Goal: Task Accomplishment & Management: Use online tool/utility

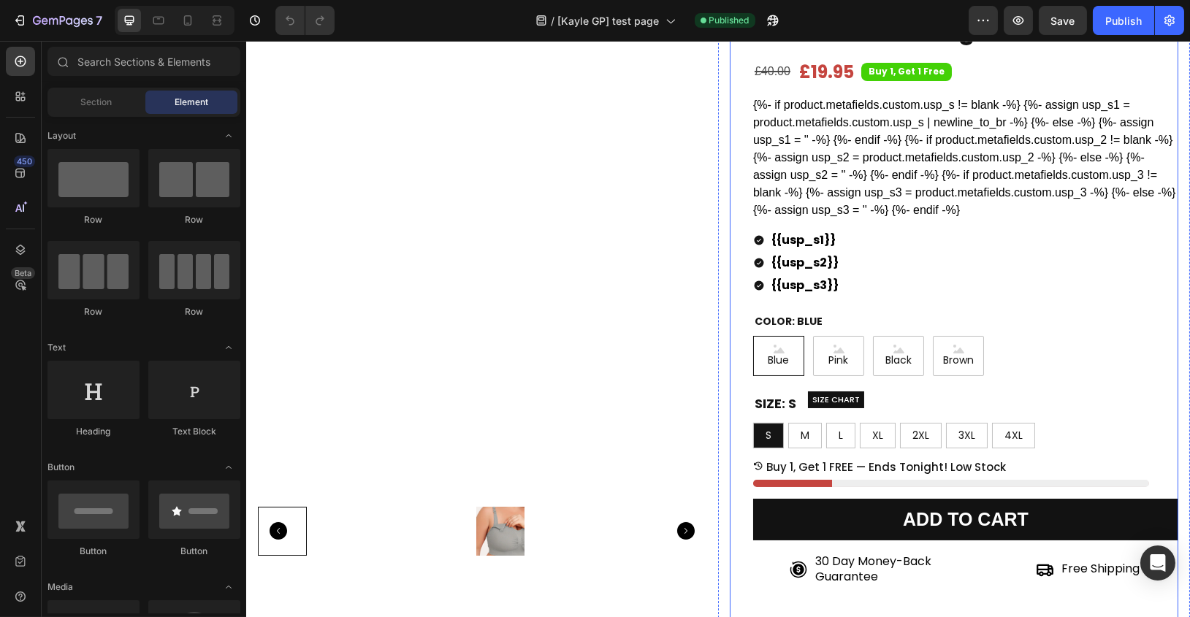
scroll to position [28, 0]
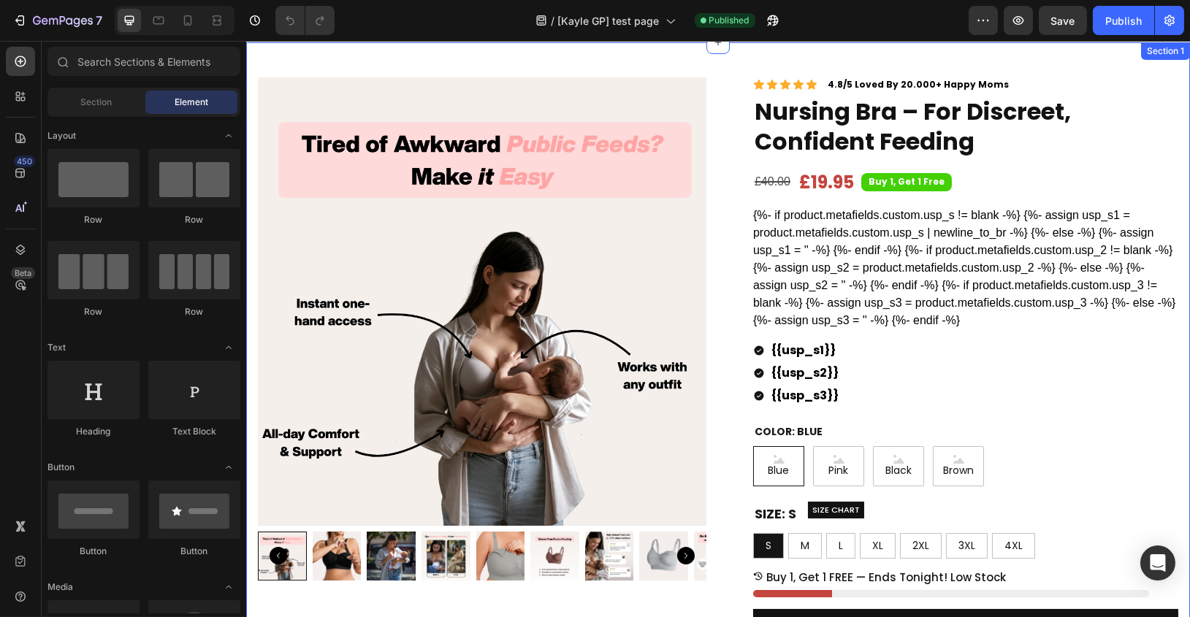
click at [383, 57] on div "Product Images Row Icon Icon Icon Icon Icon Icon List 4.8/5 Loved By 20.000+ Ha…" at bounding box center [717, 476] width 944 height 868
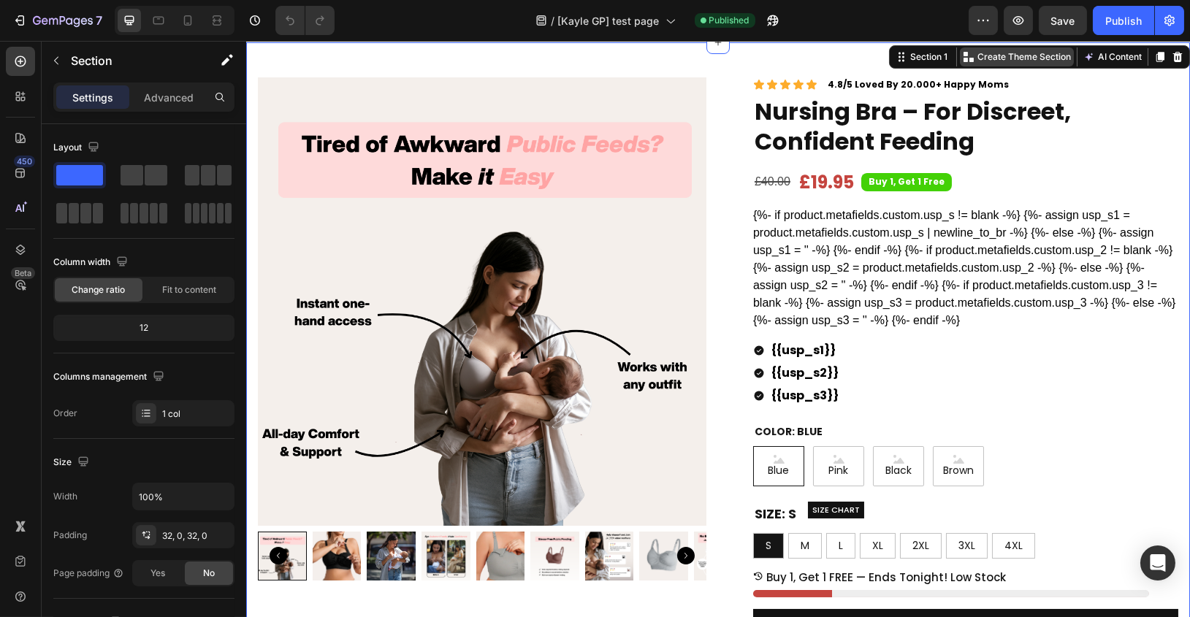
click at [1023, 55] on p "Create Theme Section" at bounding box center [1023, 56] width 93 height 13
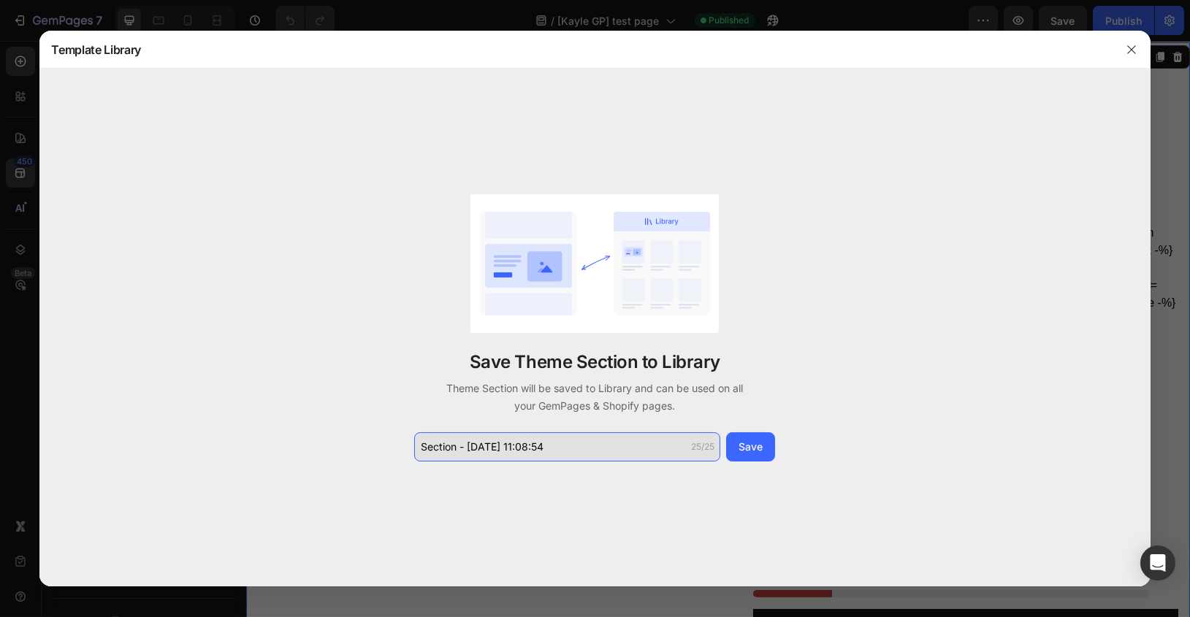
click at [597, 457] on input "Section - [DATE] 11:08:54" at bounding box center [567, 446] width 306 height 29
click at [596, 457] on input "Section - [DATE] 11:08:54" at bounding box center [567, 446] width 306 height 29
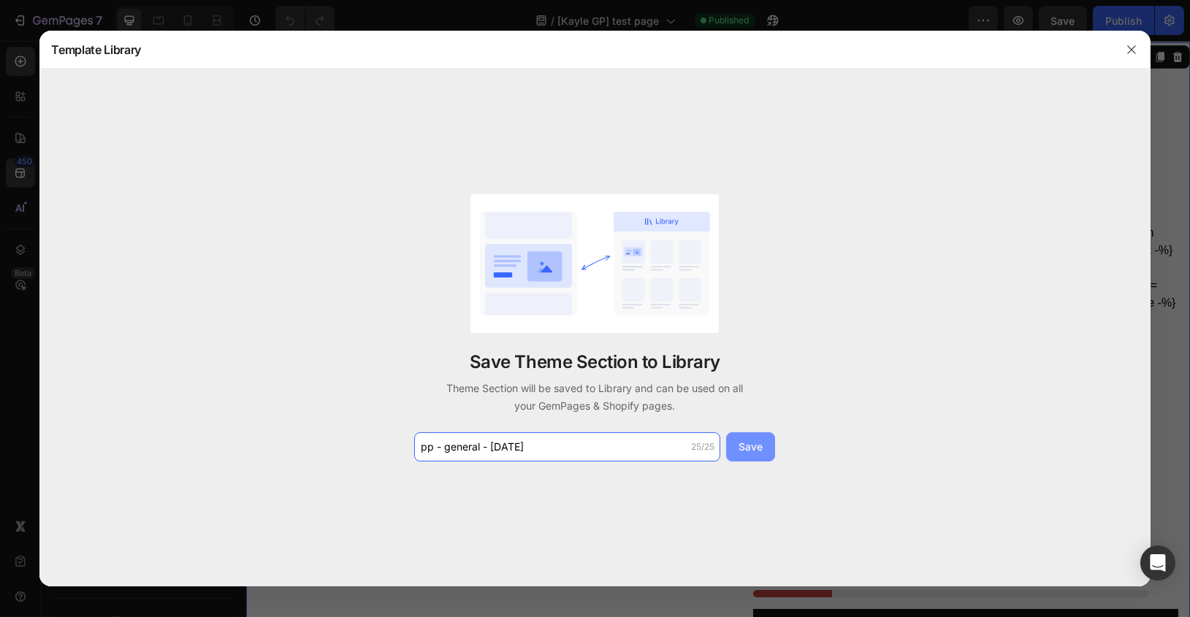
type input "pp - general - [DATE]"
click at [743, 438] on button "Save" at bounding box center [750, 446] width 49 height 29
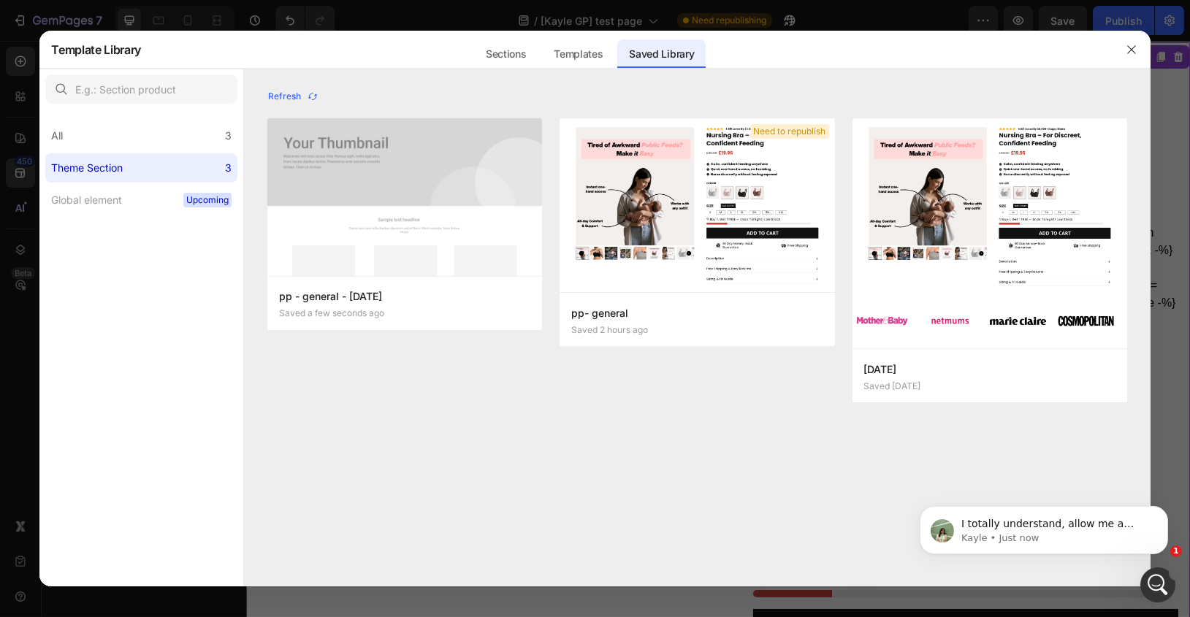
scroll to position [0, 0]
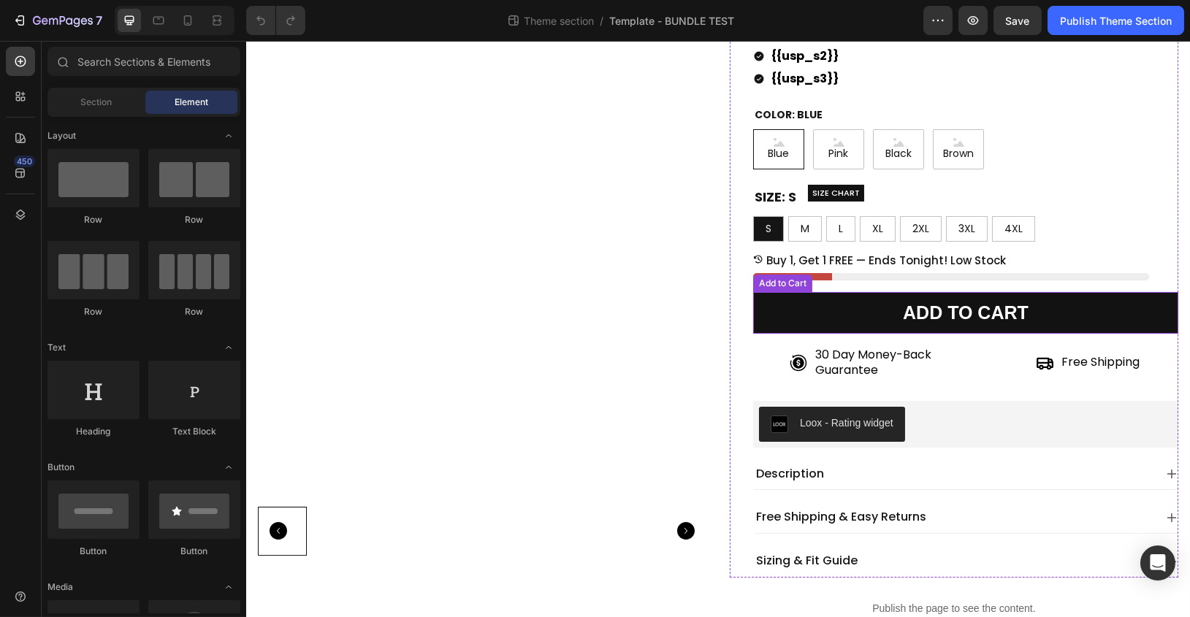
scroll to position [317, 0]
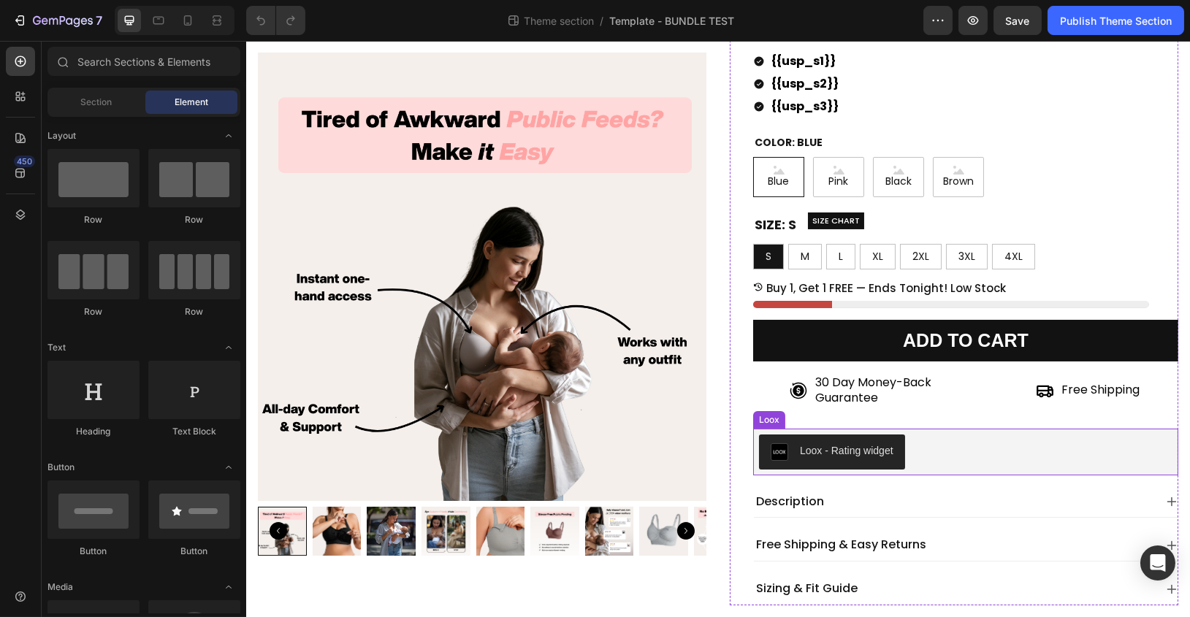
click at [979, 443] on div "Loox - Rating widget" at bounding box center [964, 452] width 413 height 35
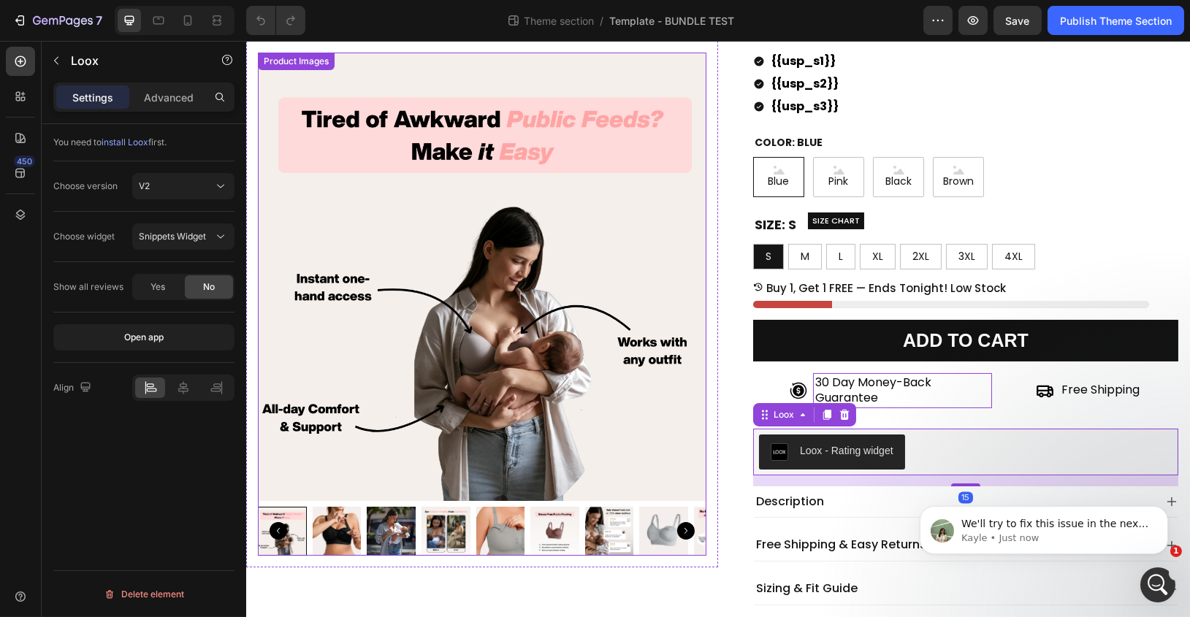
scroll to position [0, 0]
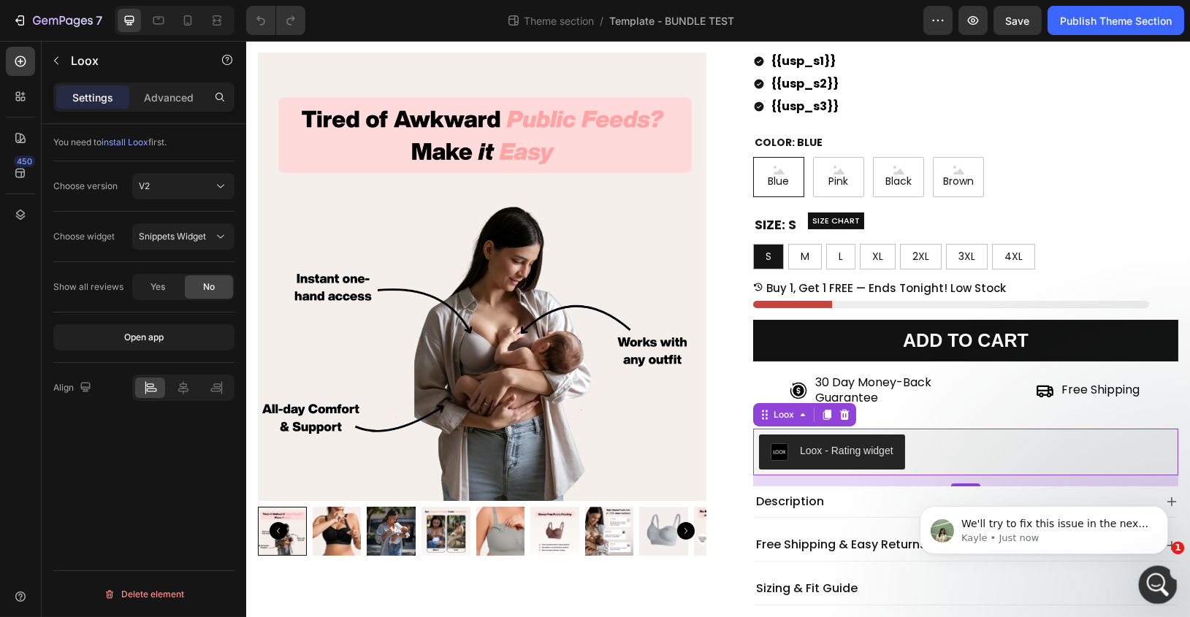
click at [1158, 592] on icon "Open Intercom Messenger" at bounding box center [1156, 583] width 24 height 24
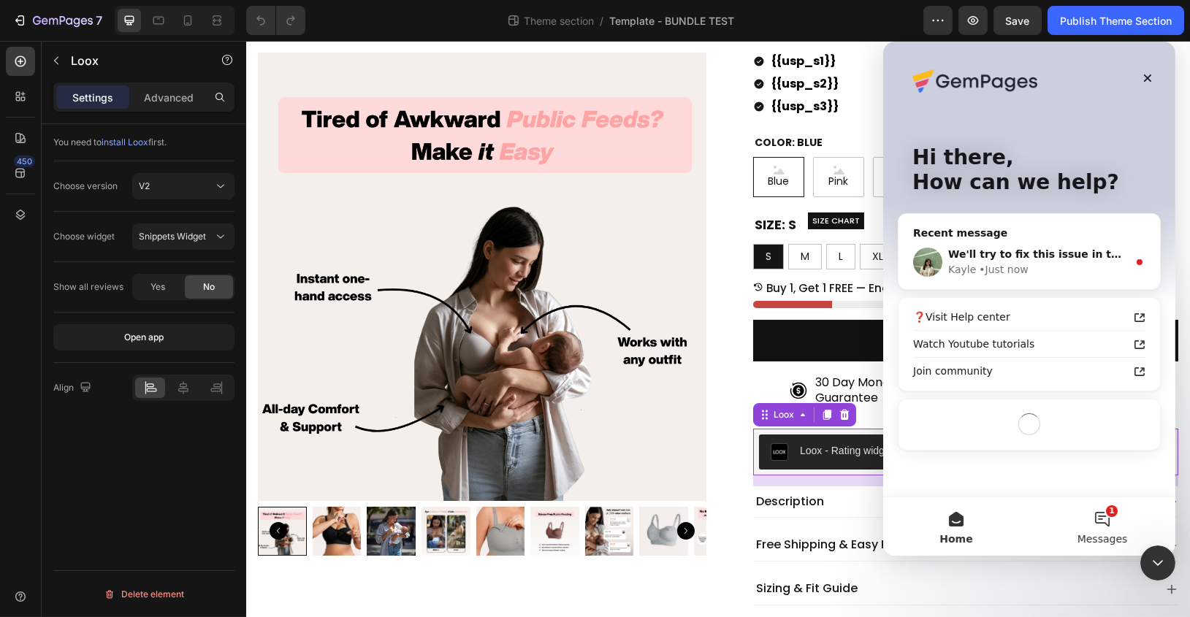
click at [1096, 522] on button "1 Messages" at bounding box center [1101, 526] width 146 height 58
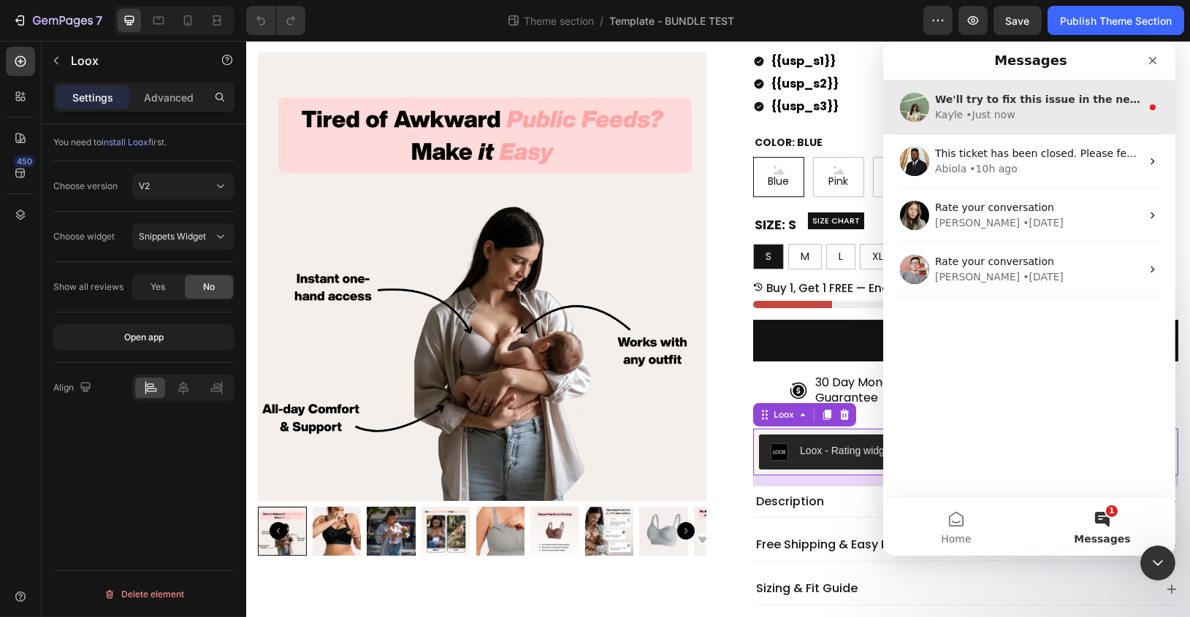
click at [1093, 105] on div "We'll try to fix this issue in the next few hours, we'll make sure to check tho…" at bounding box center [1037, 99] width 206 height 15
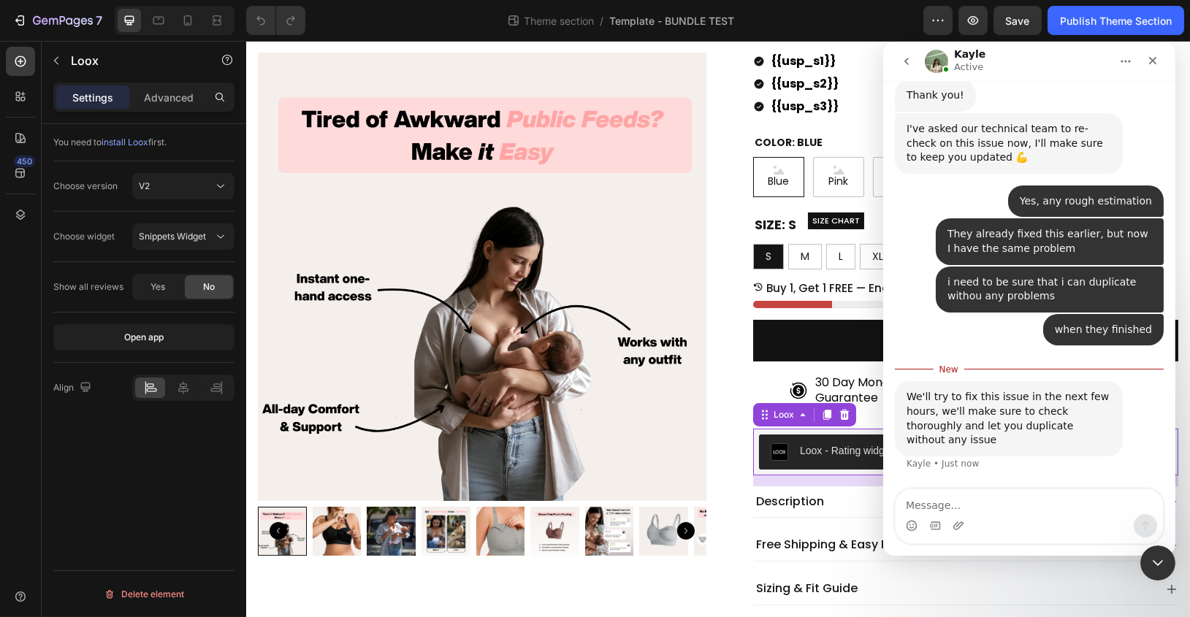
scroll to position [3679, 0]
click at [1066, 505] on textarea "Message…" at bounding box center [1028, 501] width 267 height 25
type textarea "perfect, thanks"
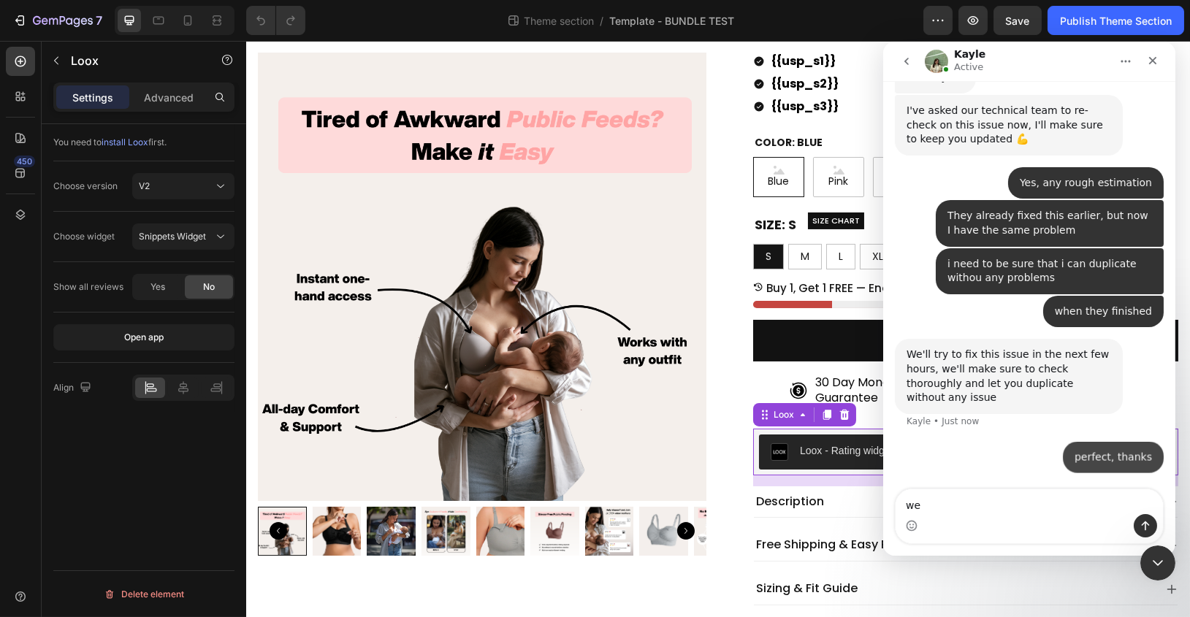
scroll to position [3699, 0]
type textarea "we keep in touch"
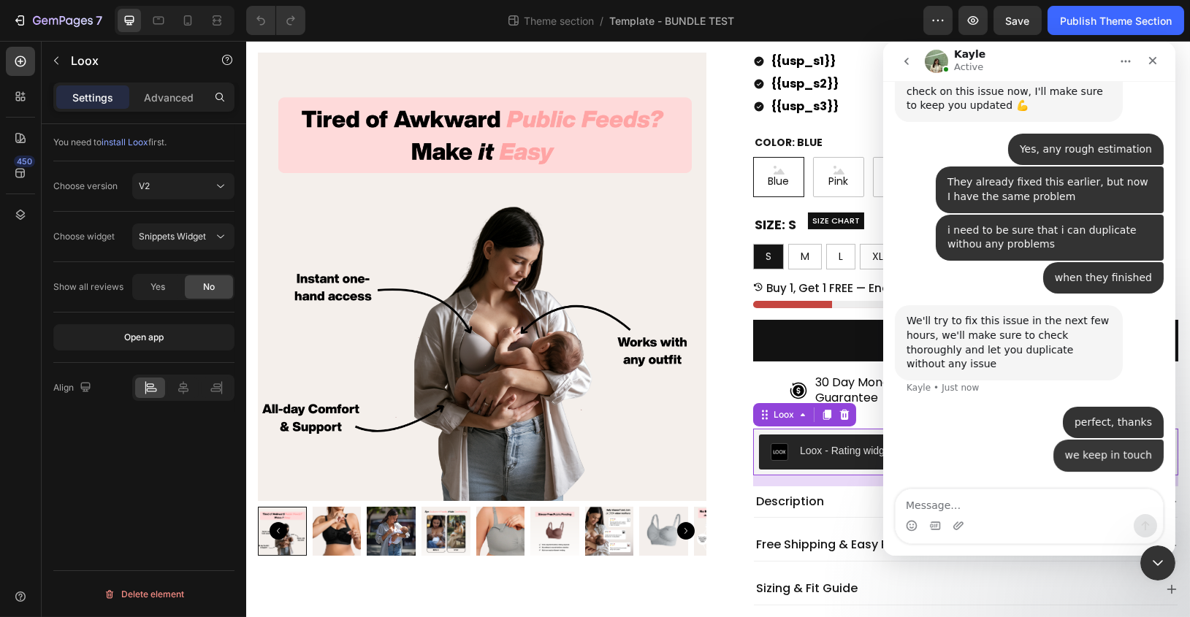
scroll to position [3732, 0]
click at [1161, 567] on icon "Close Intercom Messenger" at bounding box center [1156, 561] width 18 height 18
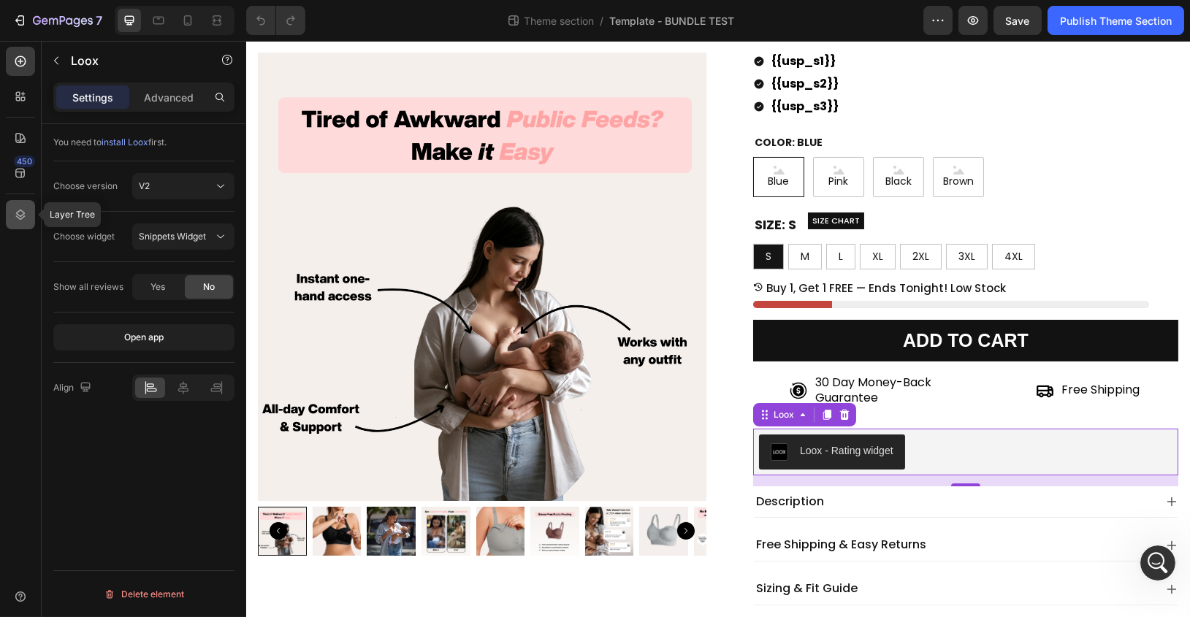
click at [20, 221] on icon at bounding box center [20, 214] width 15 height 15
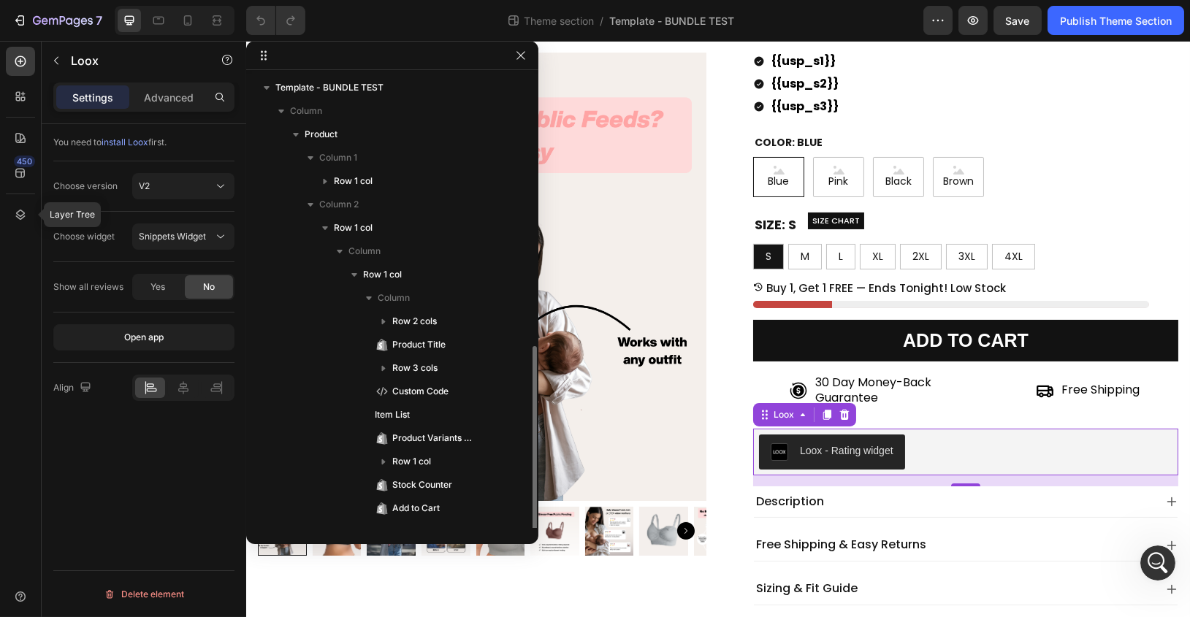
scroll to position [155, 0]
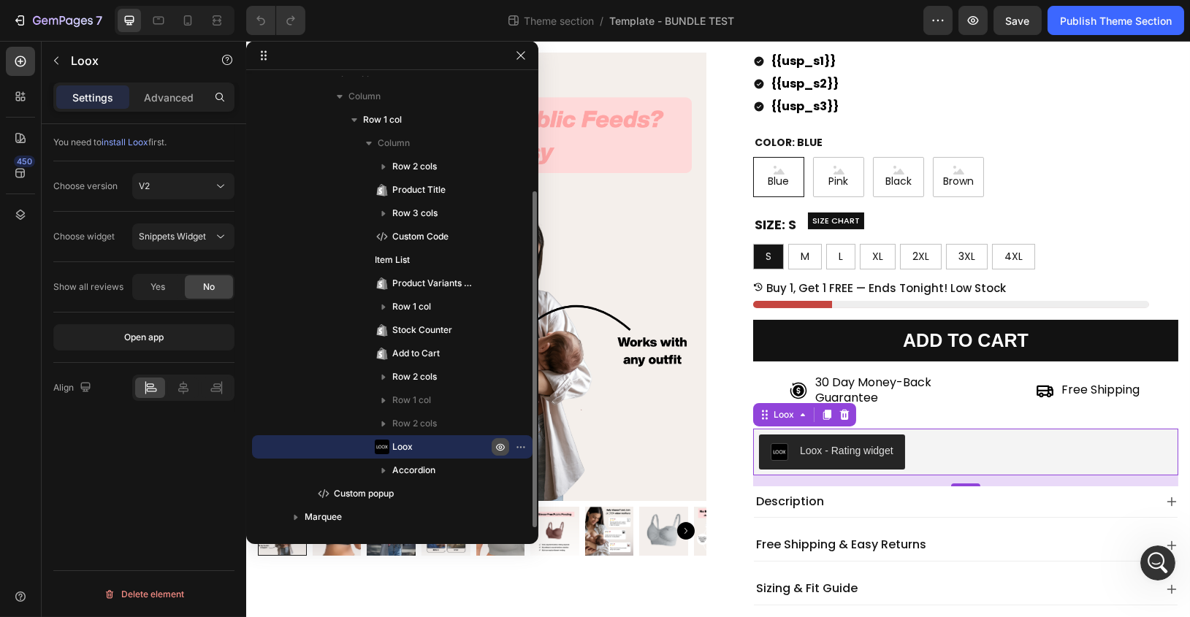
click at [523, 446] on icon "button" at bounding box center [523, 446] width 1 height 1
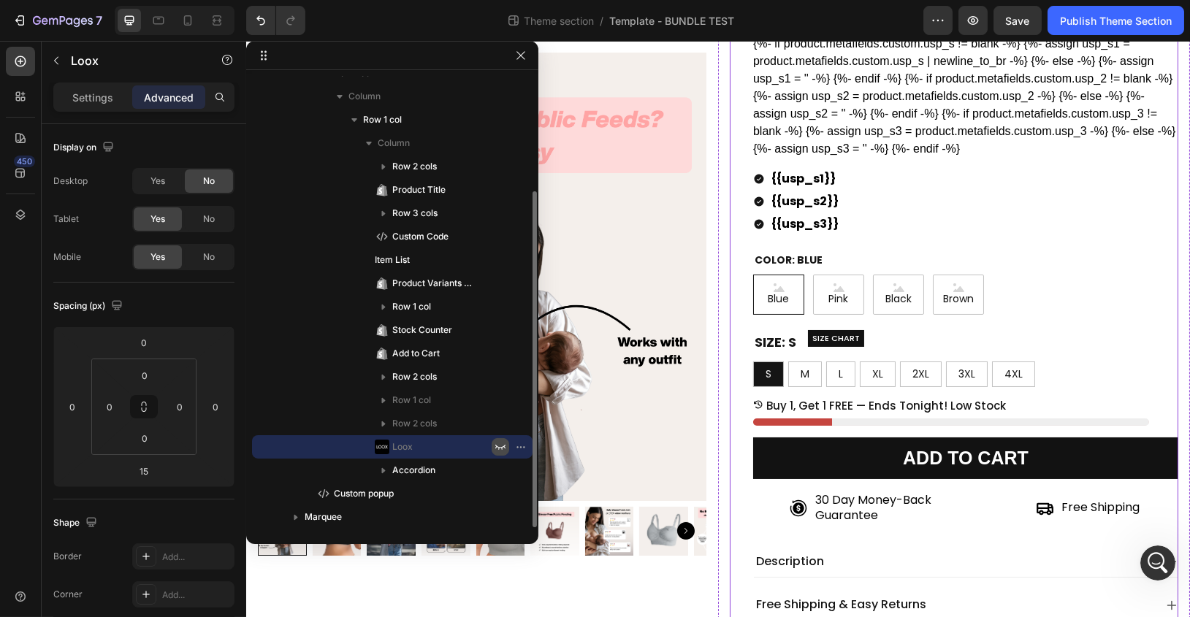
scroll to position [186, 0]
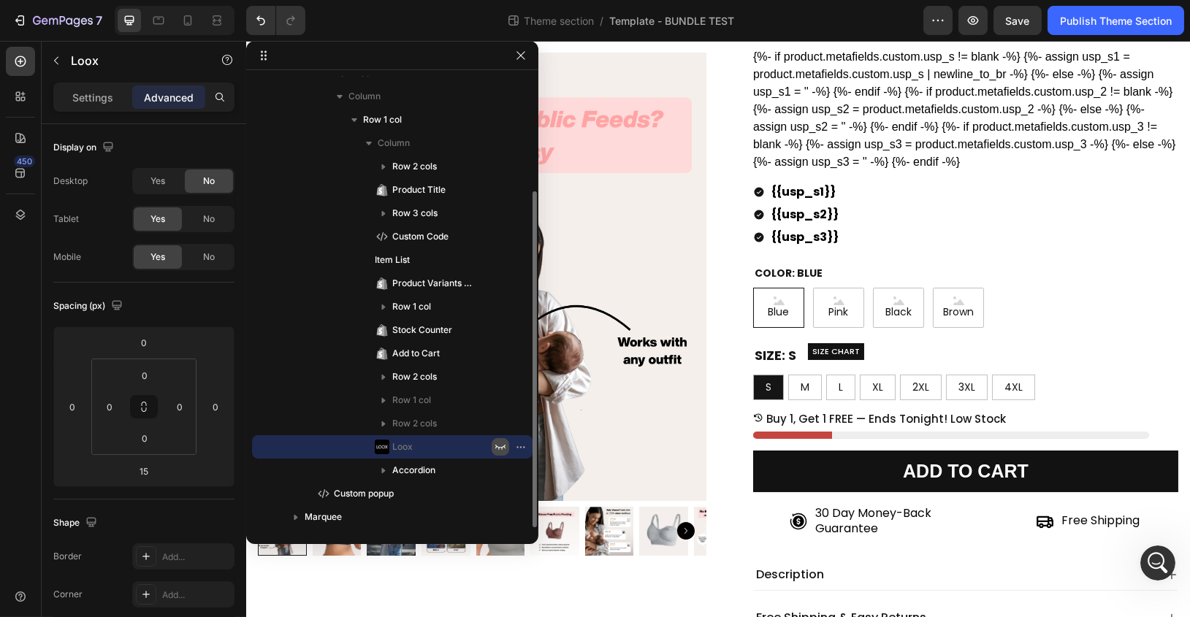
click at [12, 88] on div at bounding box center [20, 96] width 29 height 29
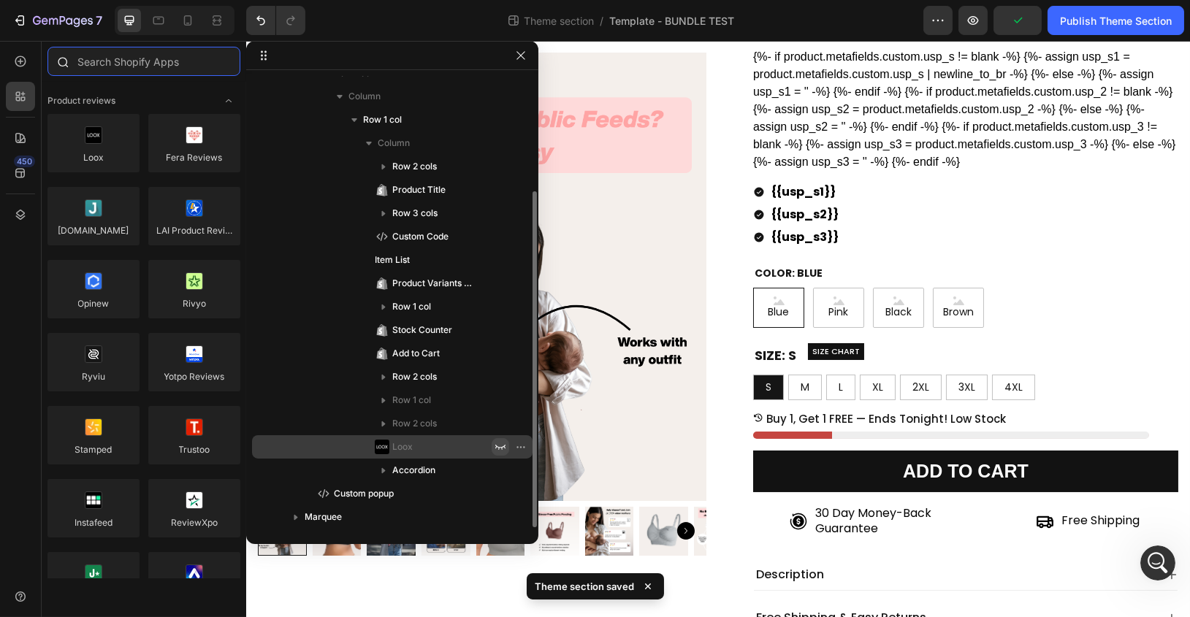
click at [149, 72] on input "text" at bounding box center [143, 61] width 193 height 29
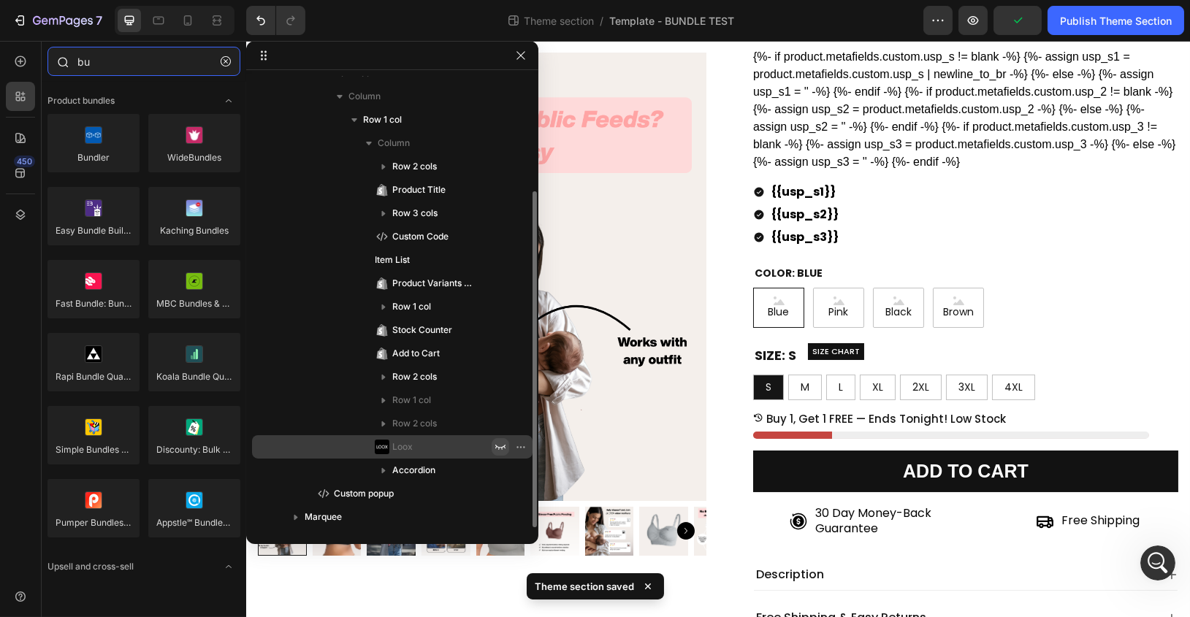
scroll to position [3788, 0]
type input "b"
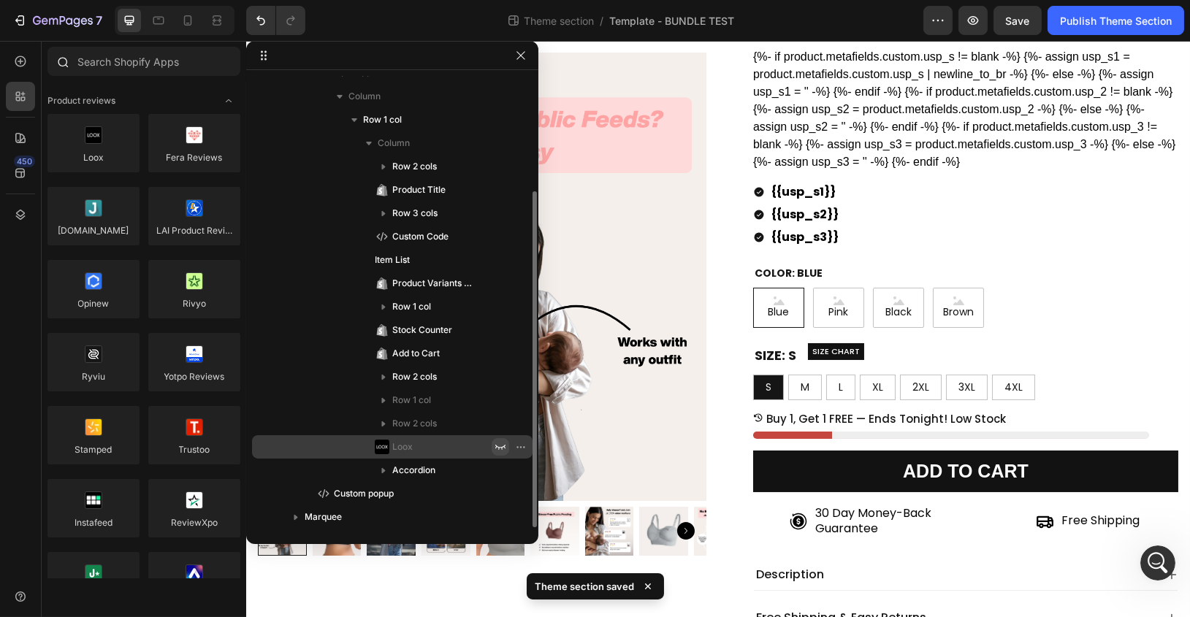
click at [31, 67] on div at bounding box center [20, 61] width 29 height 29
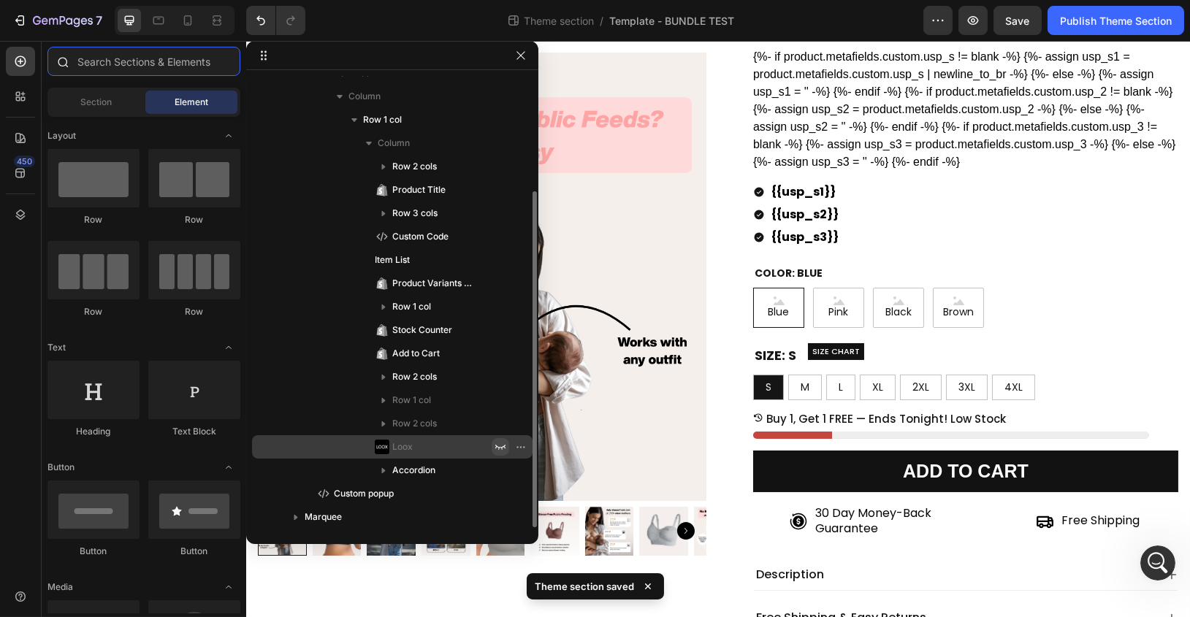
click at [104, 65] on input "text" at bounding box center [143, 61] width 193 height 29
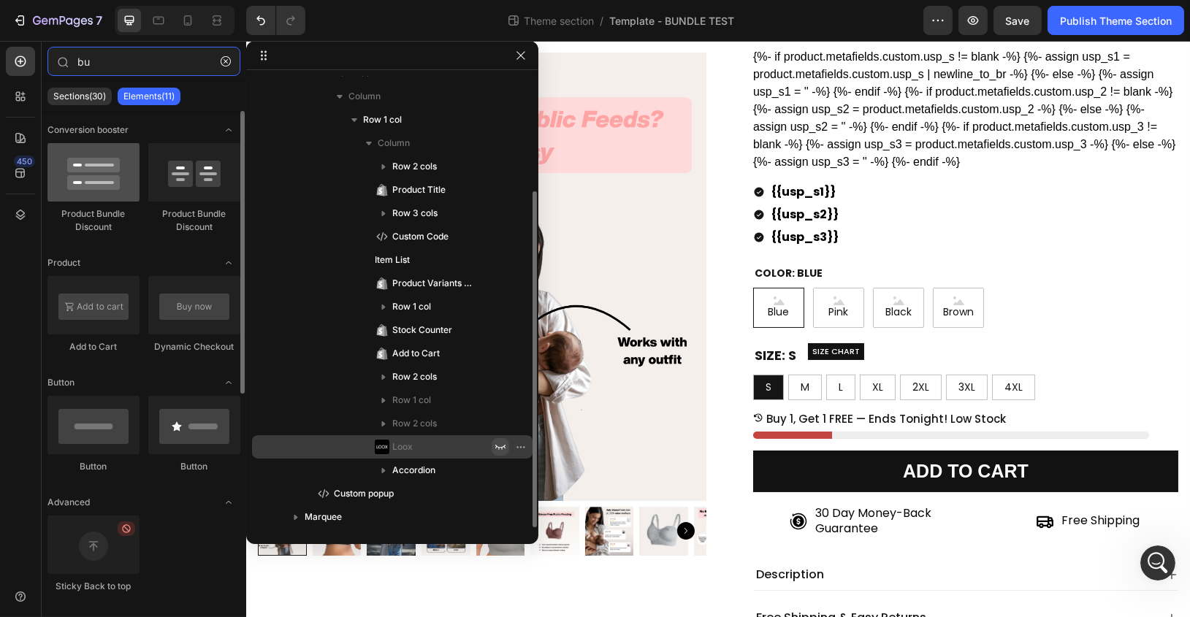
type input "bu"
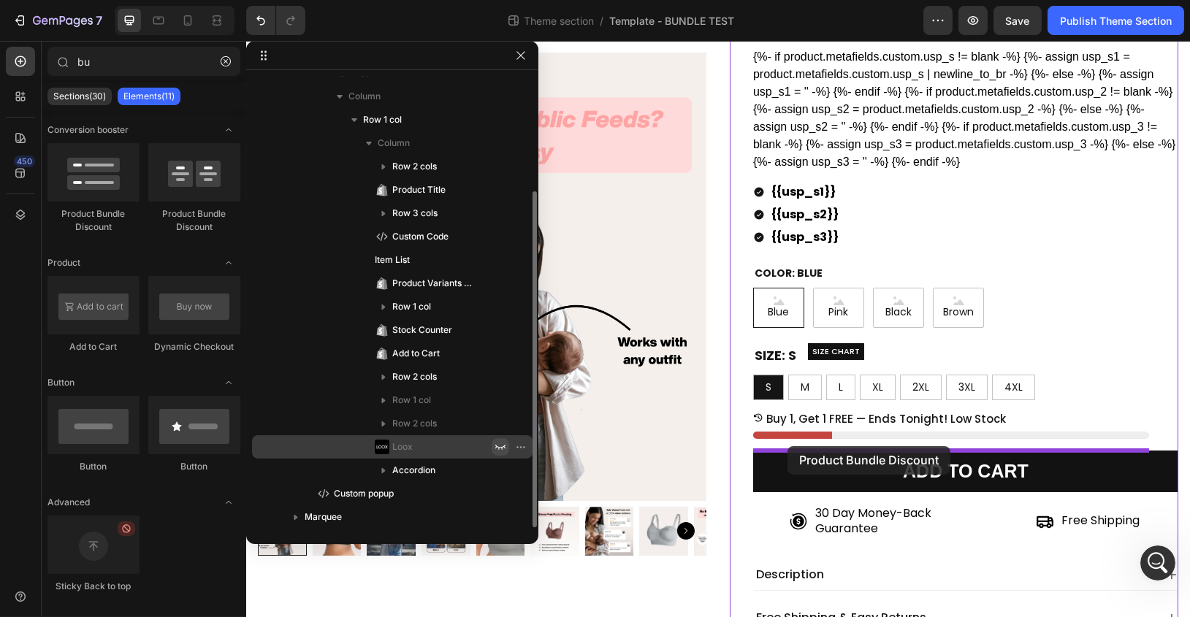
drag, startPoint x: 347, startPoint y: 225, endPoint x: 786, endPoint y: 446, distance: 491.6
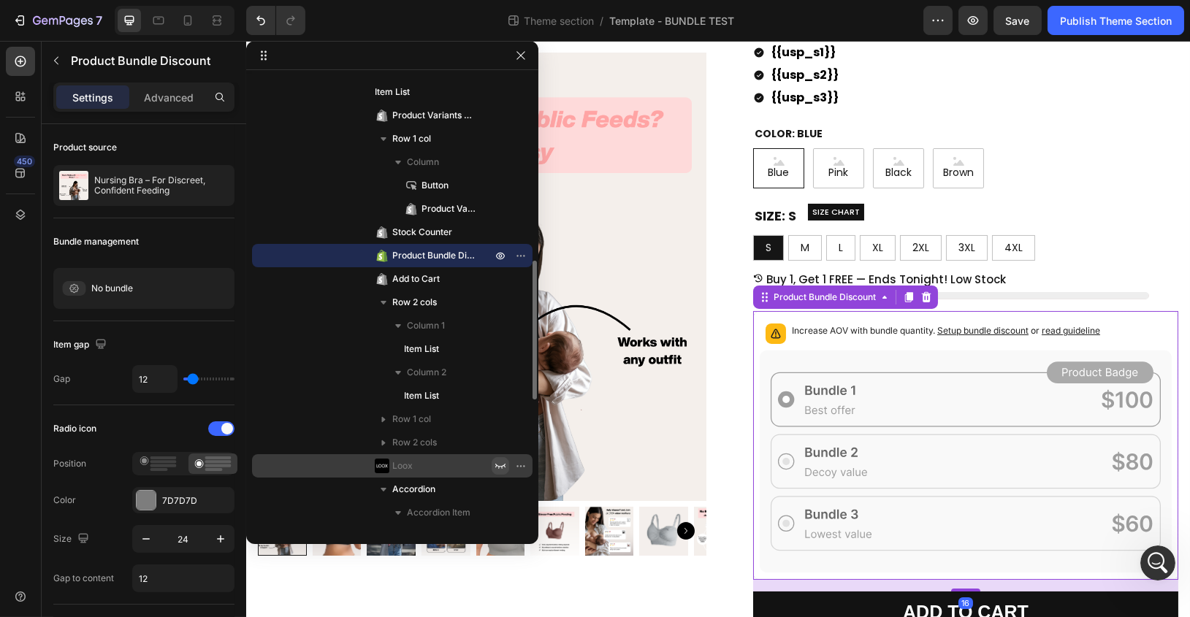
scroll to position [400, 0]
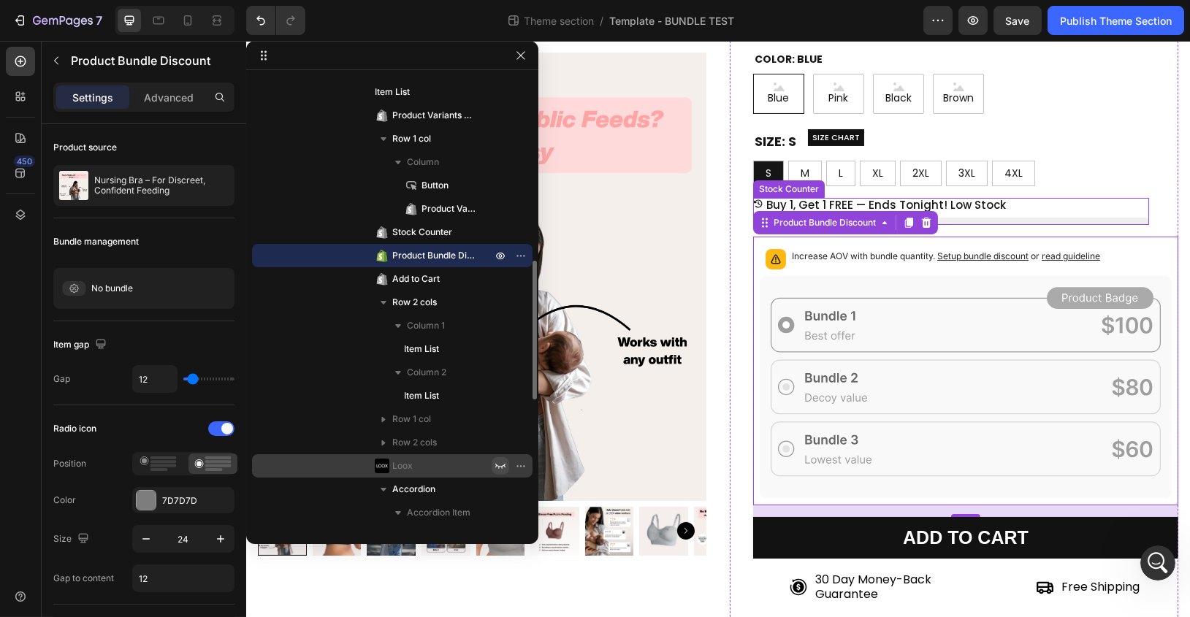
click at [971, 209] on p "Buy 1, Get 1 FREE — Ends Tonight! Low Stock" at bounding box center [885, 205] width 240 height 15
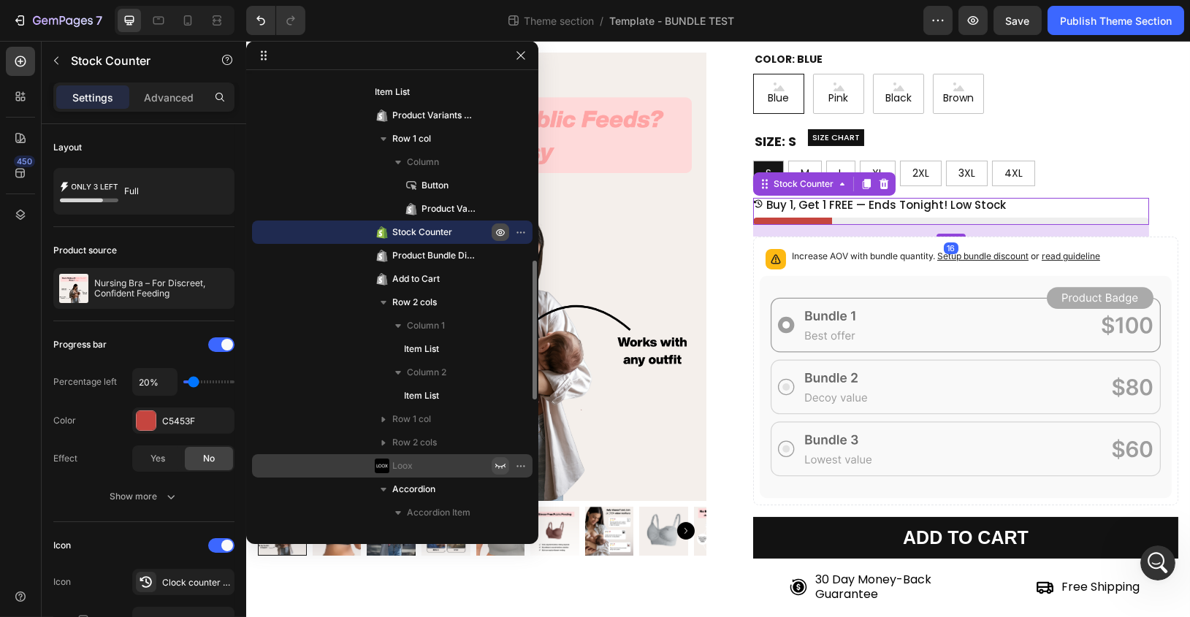
click at [523, 233] on icon "button" at bounding box center [523, 232] width 1 height 1
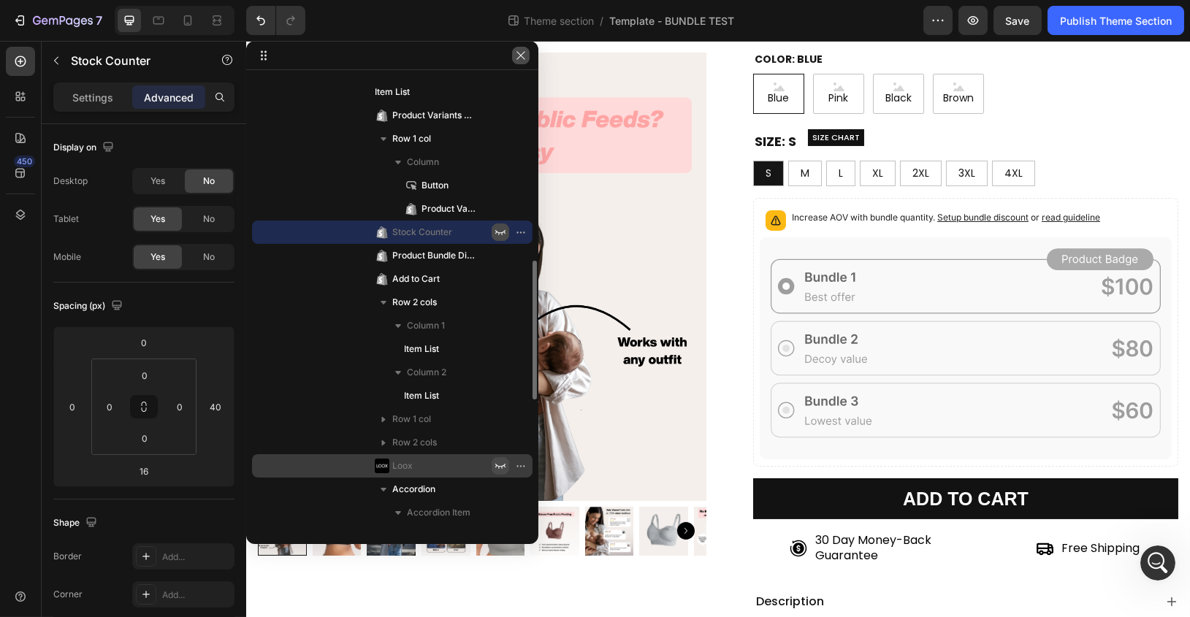
drag, startPoint x: 519, startPoint y: 53, endPoint x: 369, endPoint y: 72, distance: 150.8
click at [519, 53] on icon "button" at bounding box center [521, 56] width 12 height 12
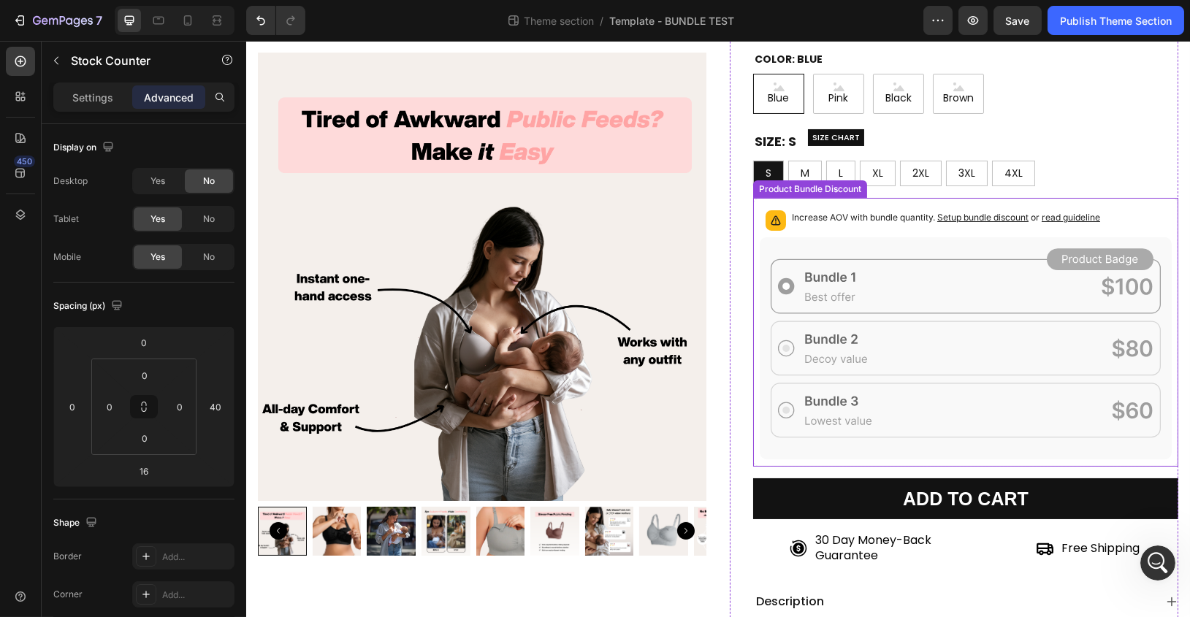
click at [943, 242] on icon at bounding box center [965, 348] width 412 height 222
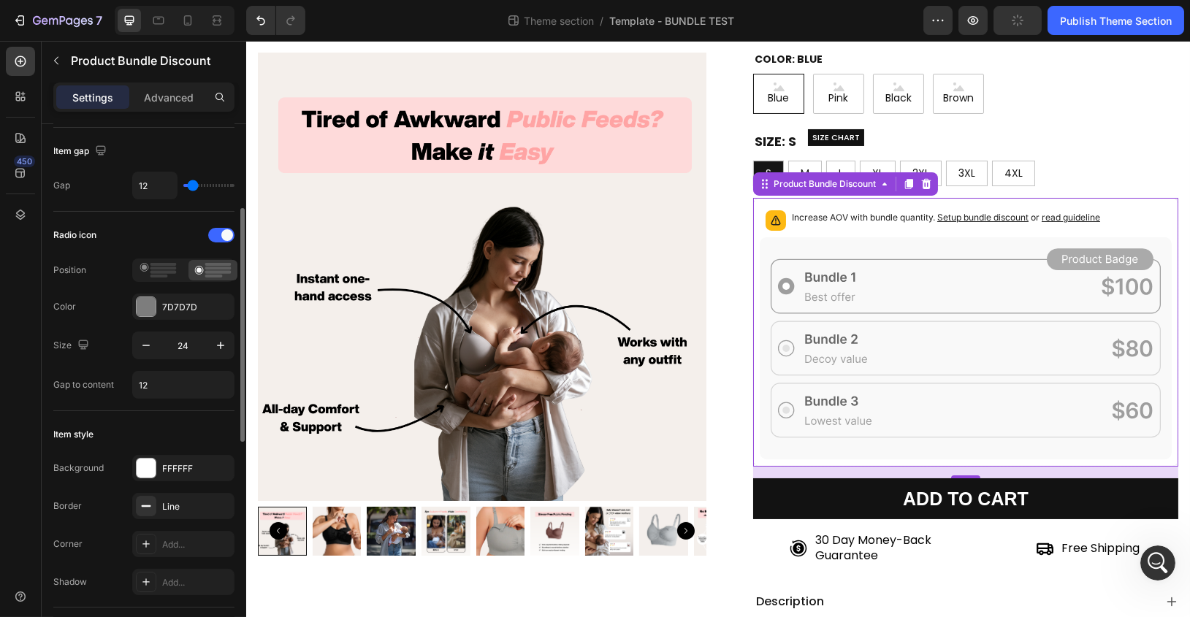
scroll to position [0, 0]
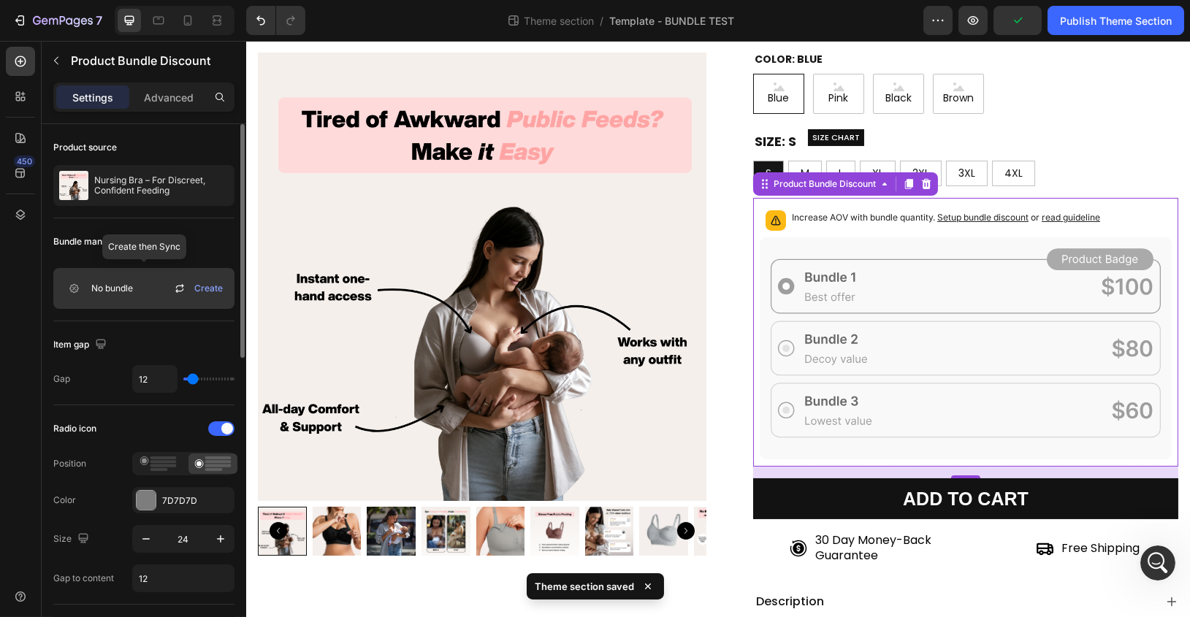
click at [200, 284] on span "Create" at bounding box center [208, 288] width 28 height 13
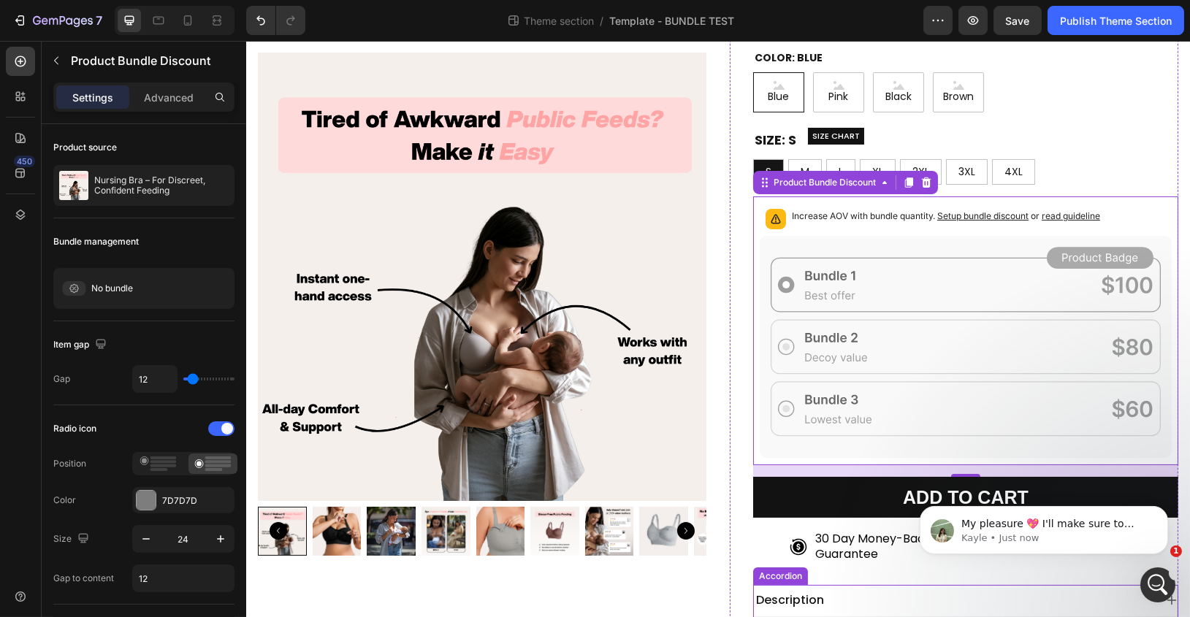
scroll to position [363, 0]
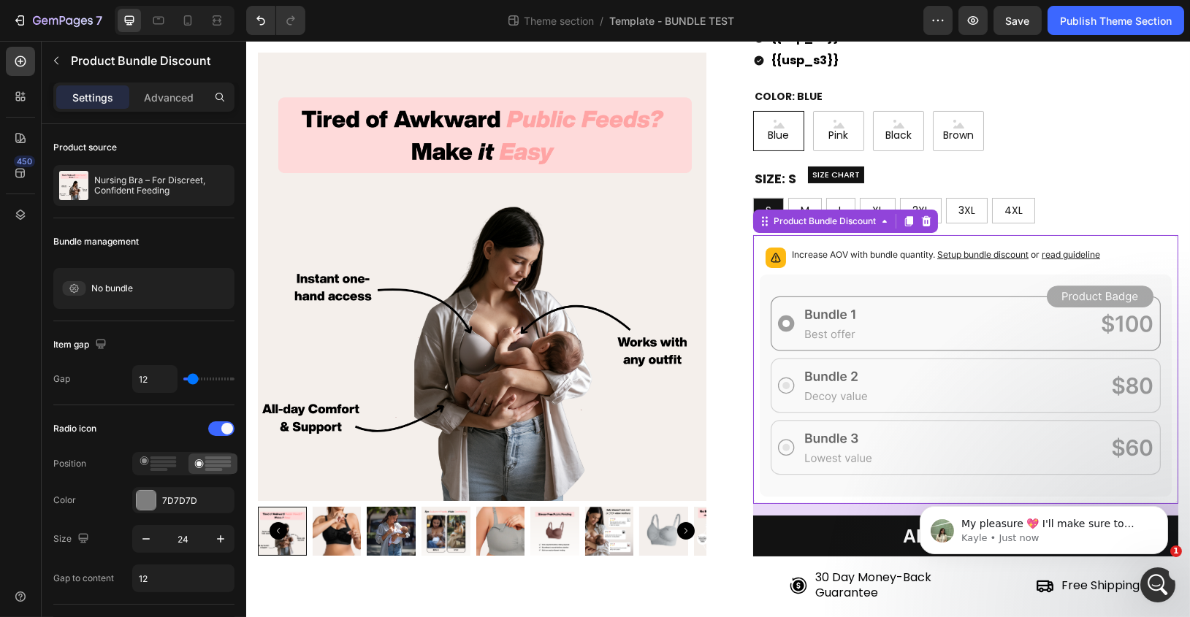
click at [927, 220] on icon at bounding box center [925, 221] width 9 height 10
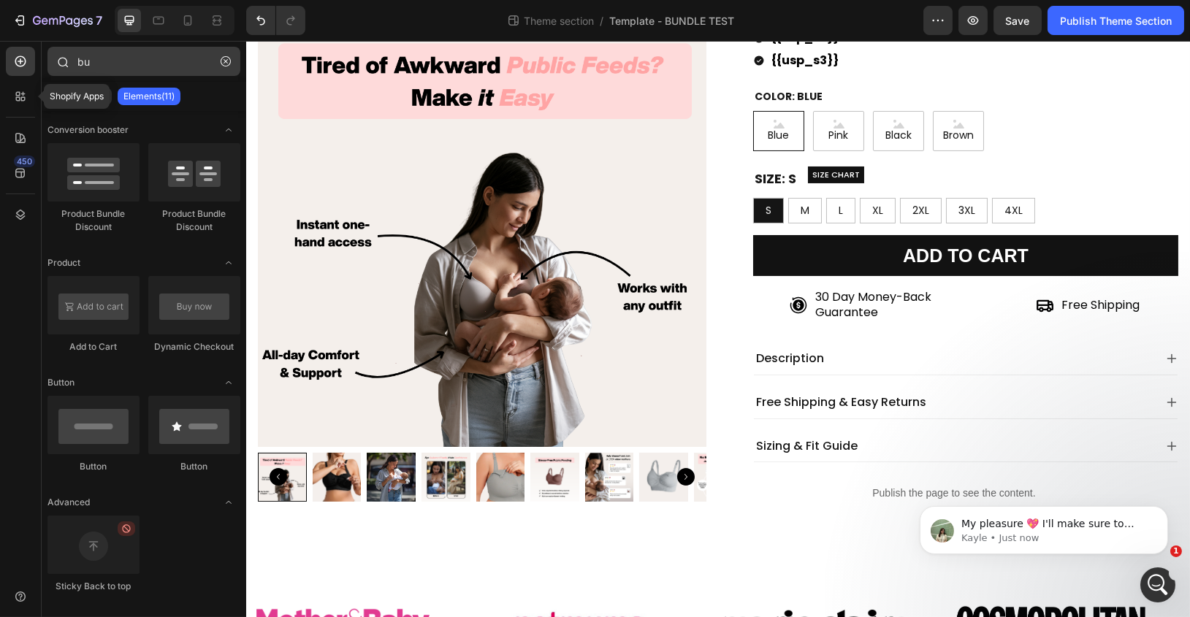
click at [20, 95] on icon at bounding box center [20, 96] width 15 height 15
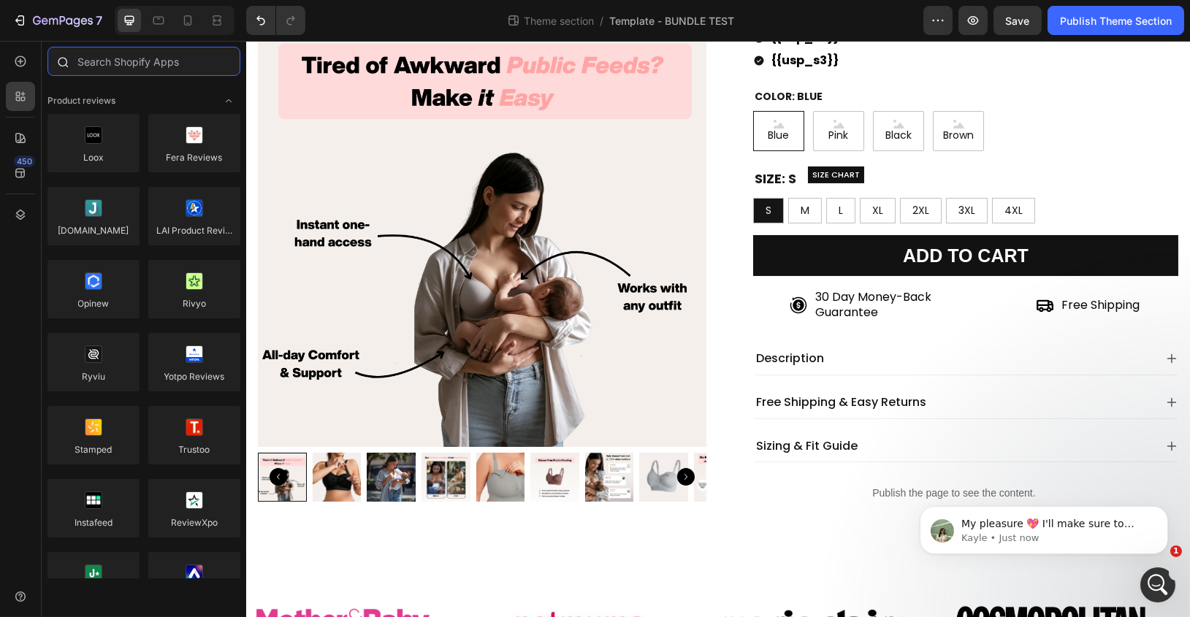
click at [131, 72] on input "text" at bounding box center [143, 61] width 193 height 29
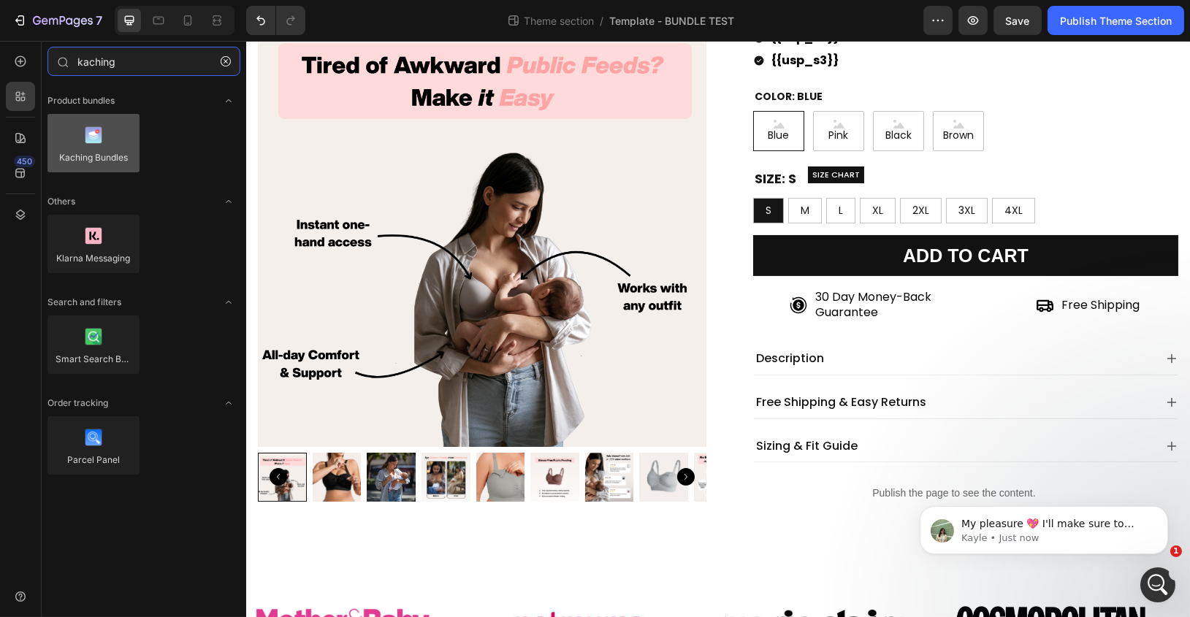
type input "kaching"
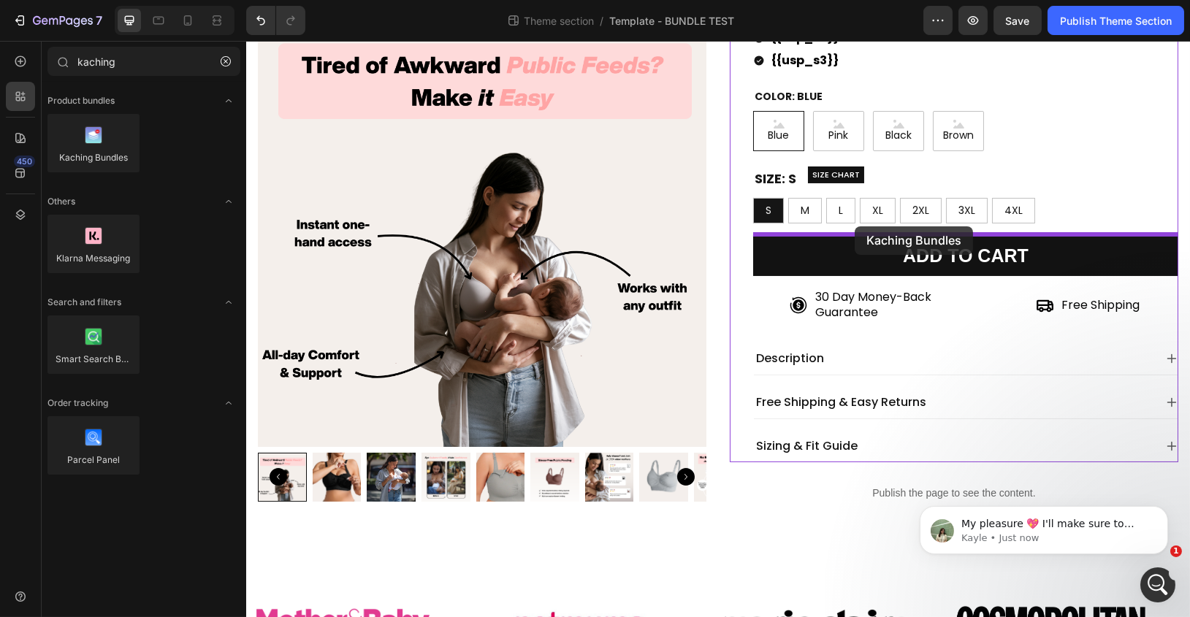
drag, startPoint x: 333, startPoint y: 188, endPoint x: 854, endPoint y: 226, distance: 522.2
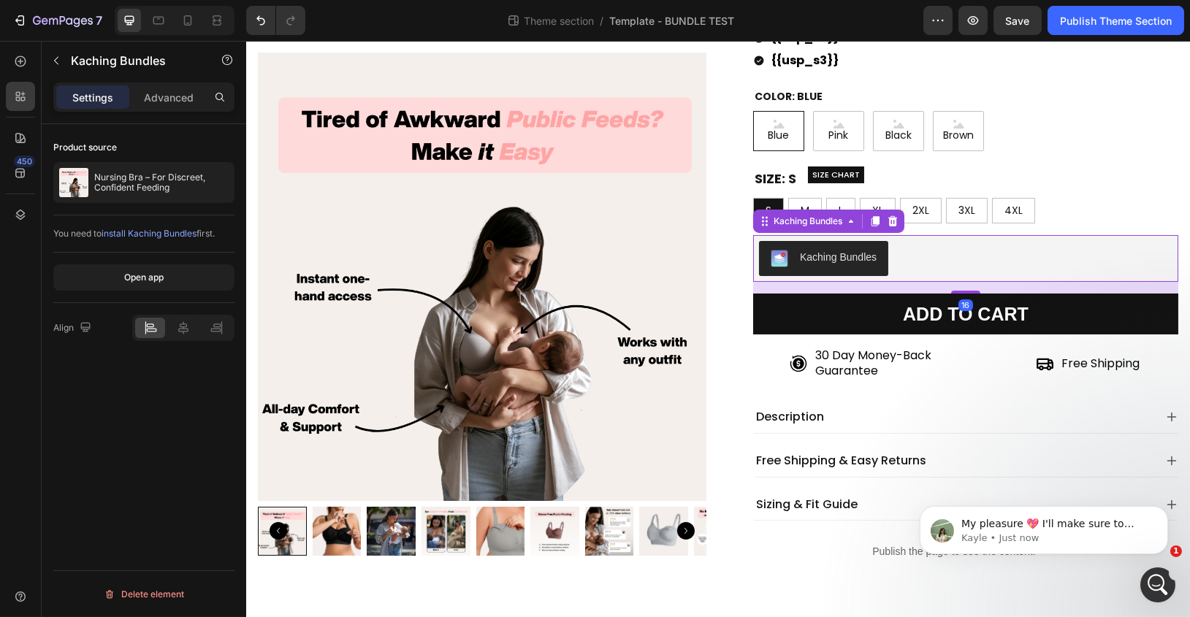
click at [909, 263] on div "Kaching Bundles" at bounding box center [964, 258] width 413 height 35
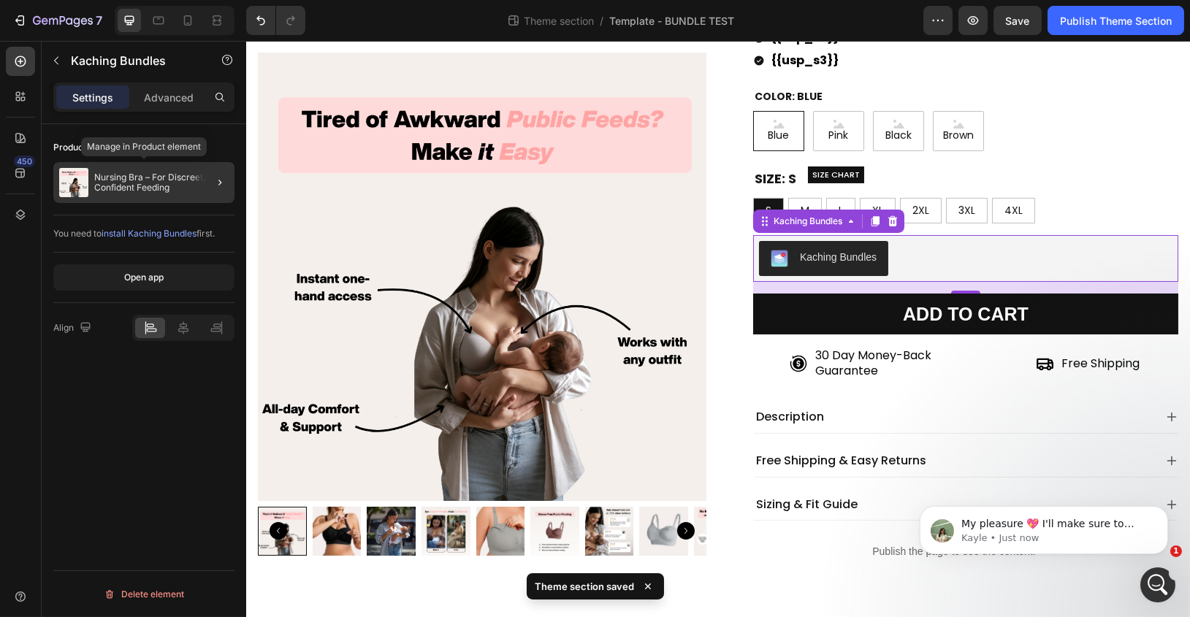
click at [174, 186] on p "Nursing Bra – For Discreet, Confident Feeding" at bounding box center [161, 182] width 134 height 20
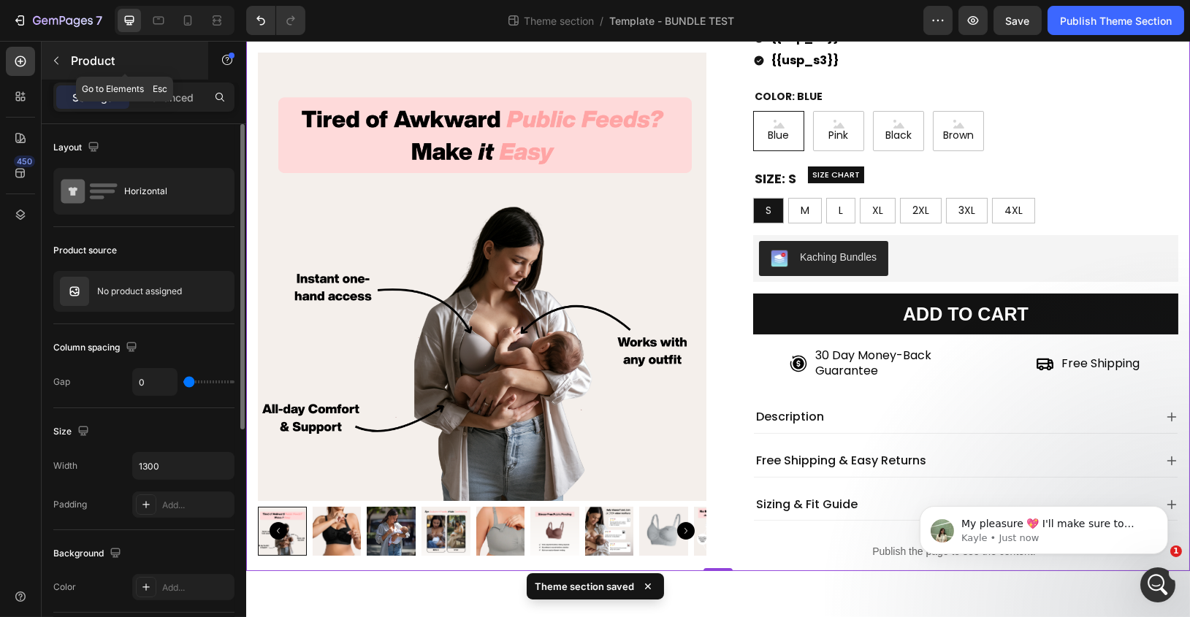
click at [58, 58] on icon "button" at bounding box center [56, 61] width 12 height 12
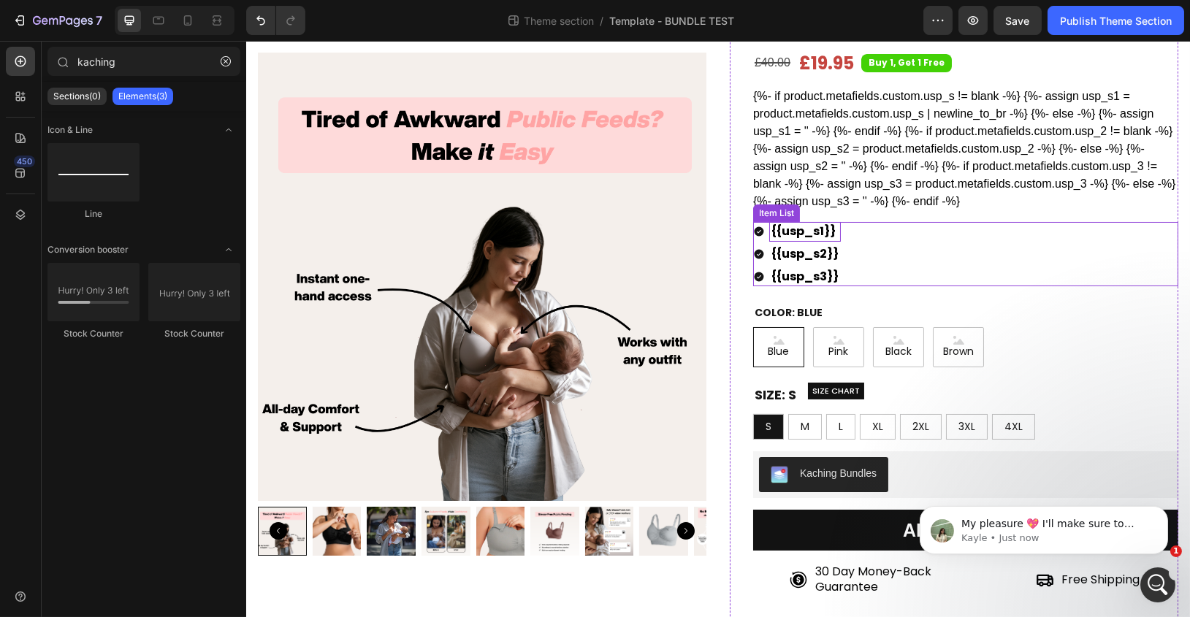
scroll to position [0, 0]
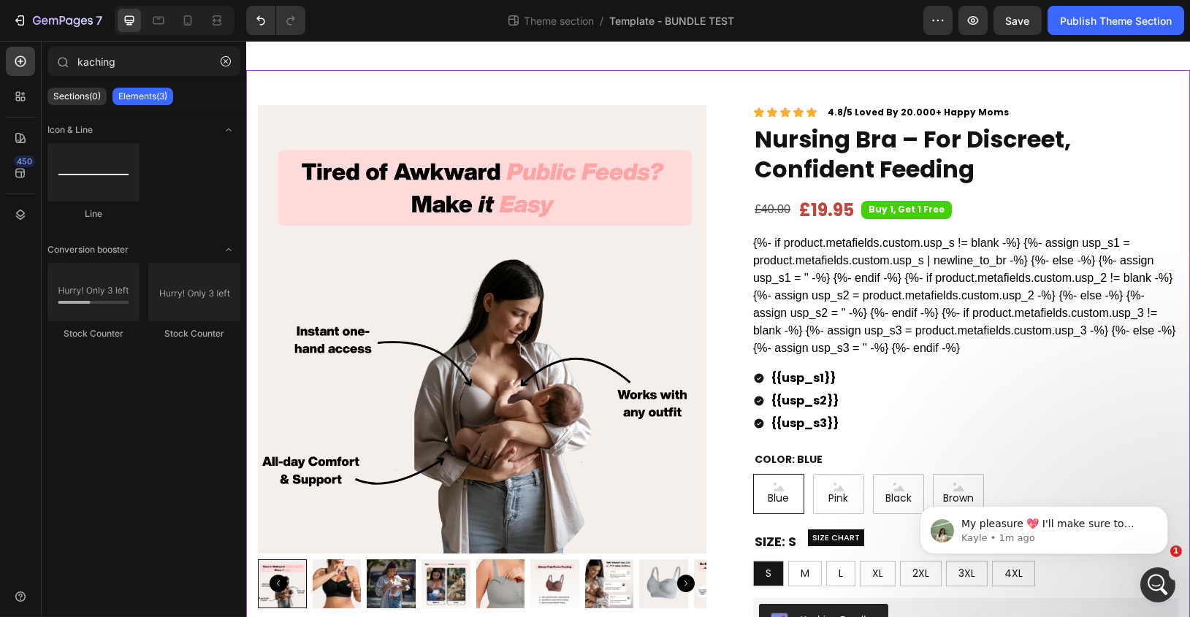
click at [698, 82] on div "Product Images Row Icon Icon Icon Icon Icon Icon List 4.8/5 Loved By 20.000+ Ha…" at bounding box center [717, 624] width 944 height 1109
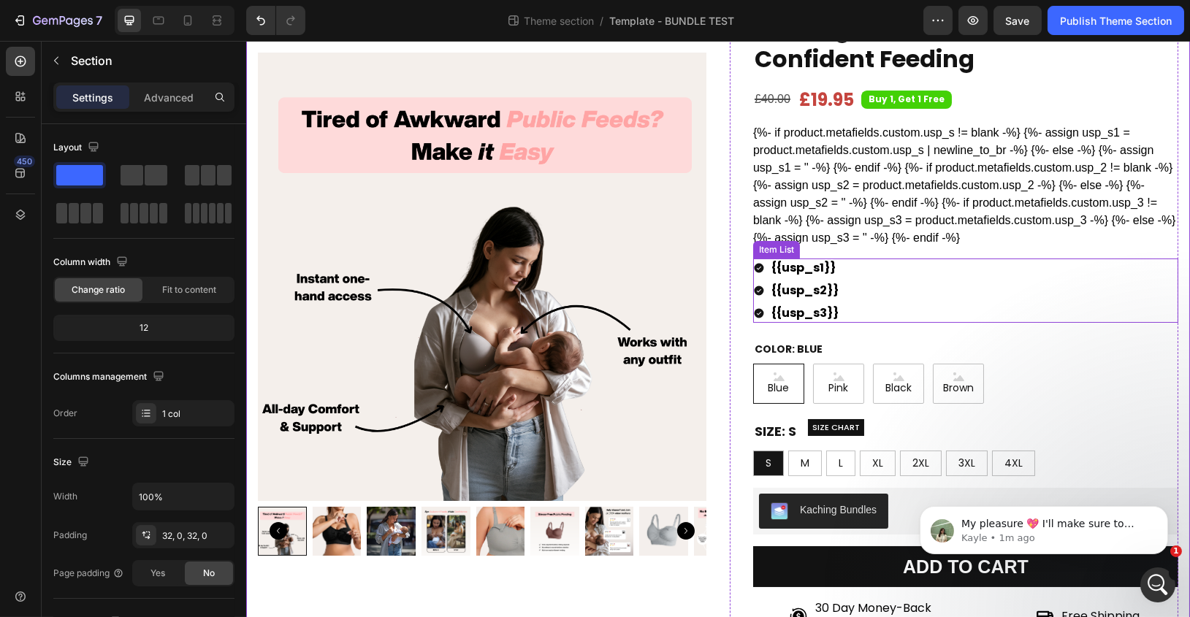
scroll to position [161, 0]
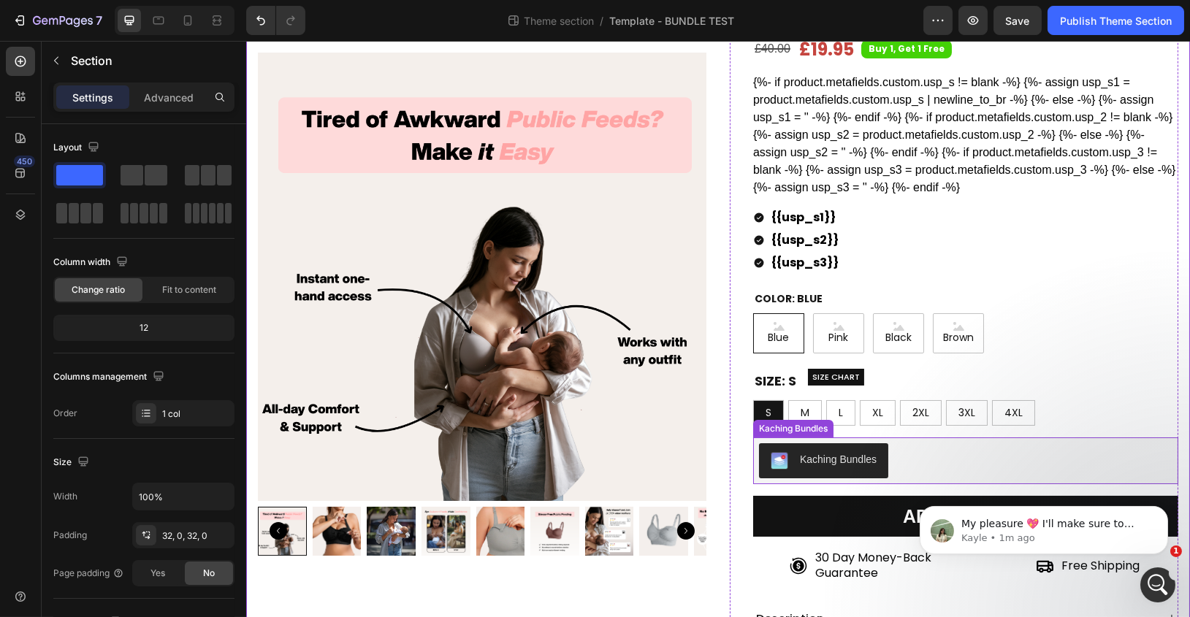
click at [928, 458] on div "Kaching Bundles" at bounding box center [964, 460] width 413 height 35
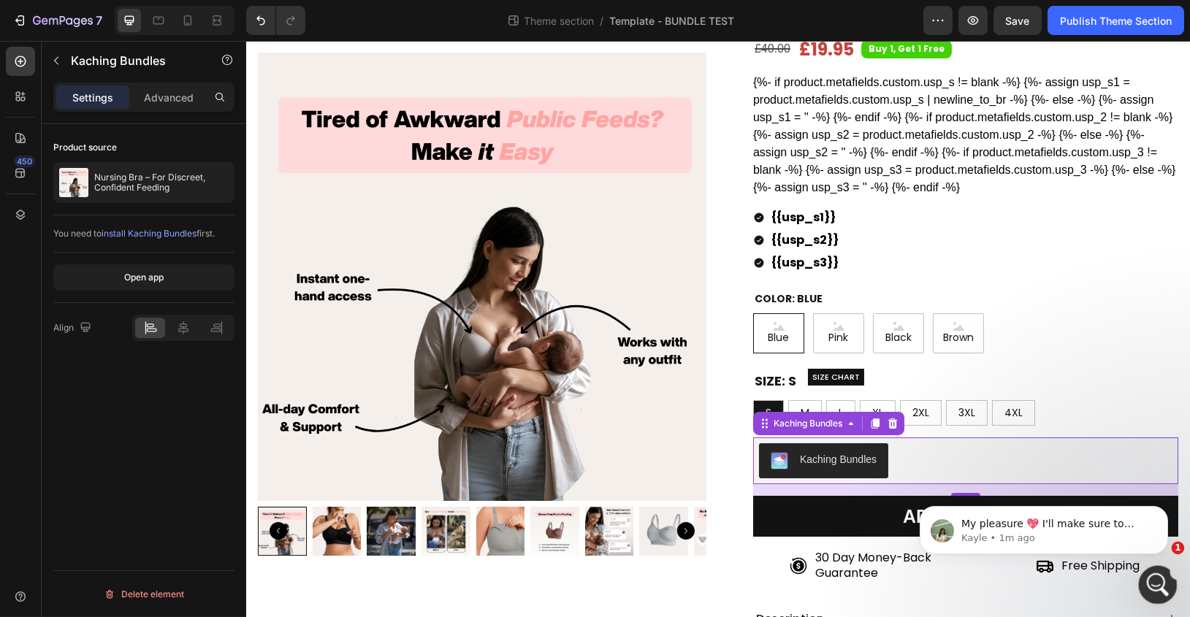
click at [1164, 590] on div "Open Intercom Messenger" at bounding box center [1155, 583] width 48 height 48
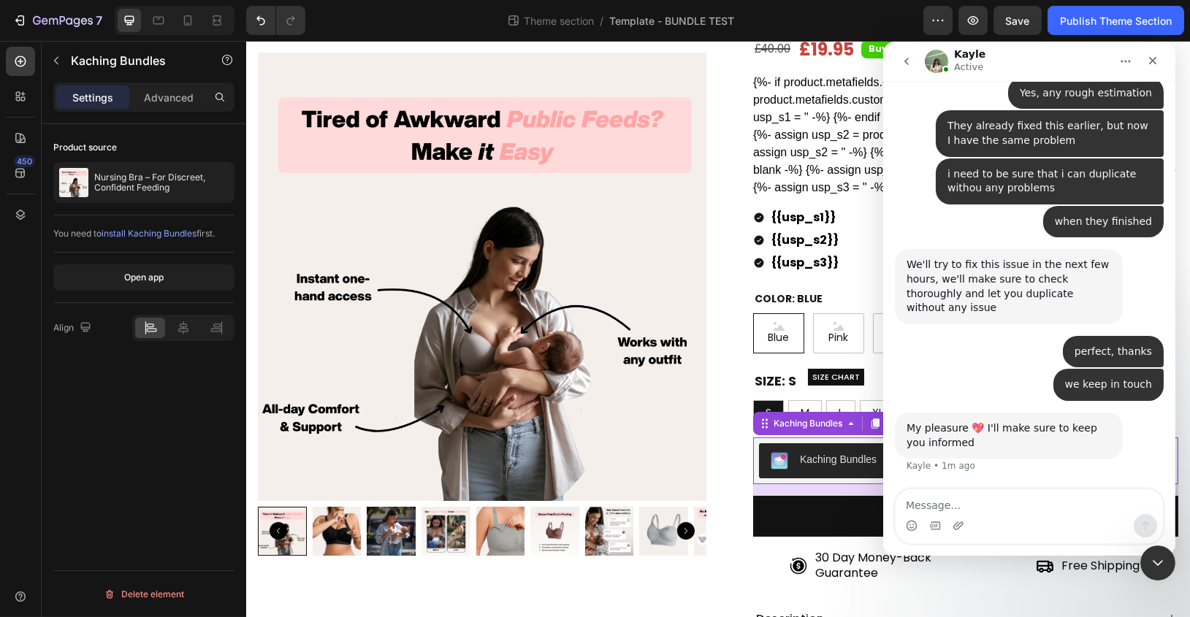
scroll to position [3790, 0]
click at [1160, 559] on icon "Close Intercom Messenger" at bounding box center [1156, 561] width 18 height 18
